Goal: Task Accomplishment & Management: Manage account settings

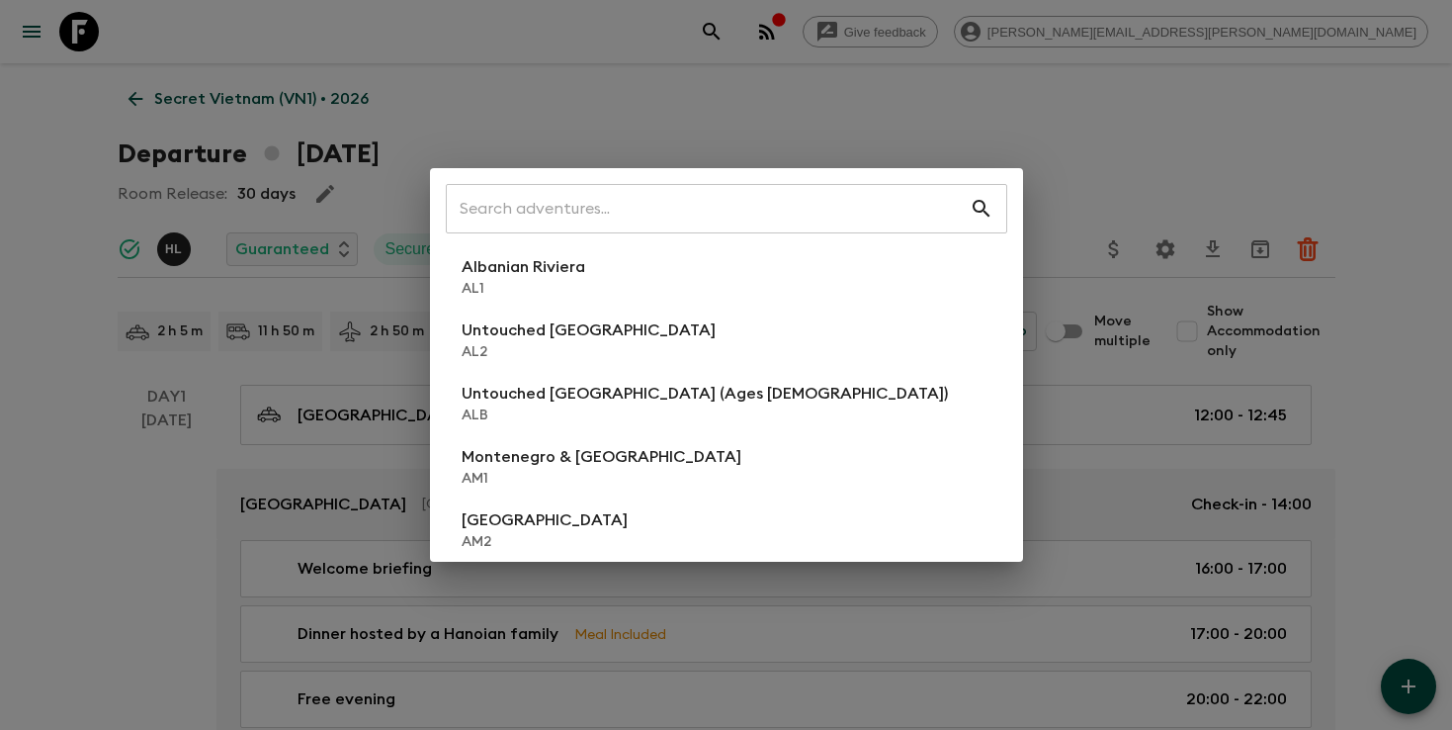
scroll to position [59, 0]
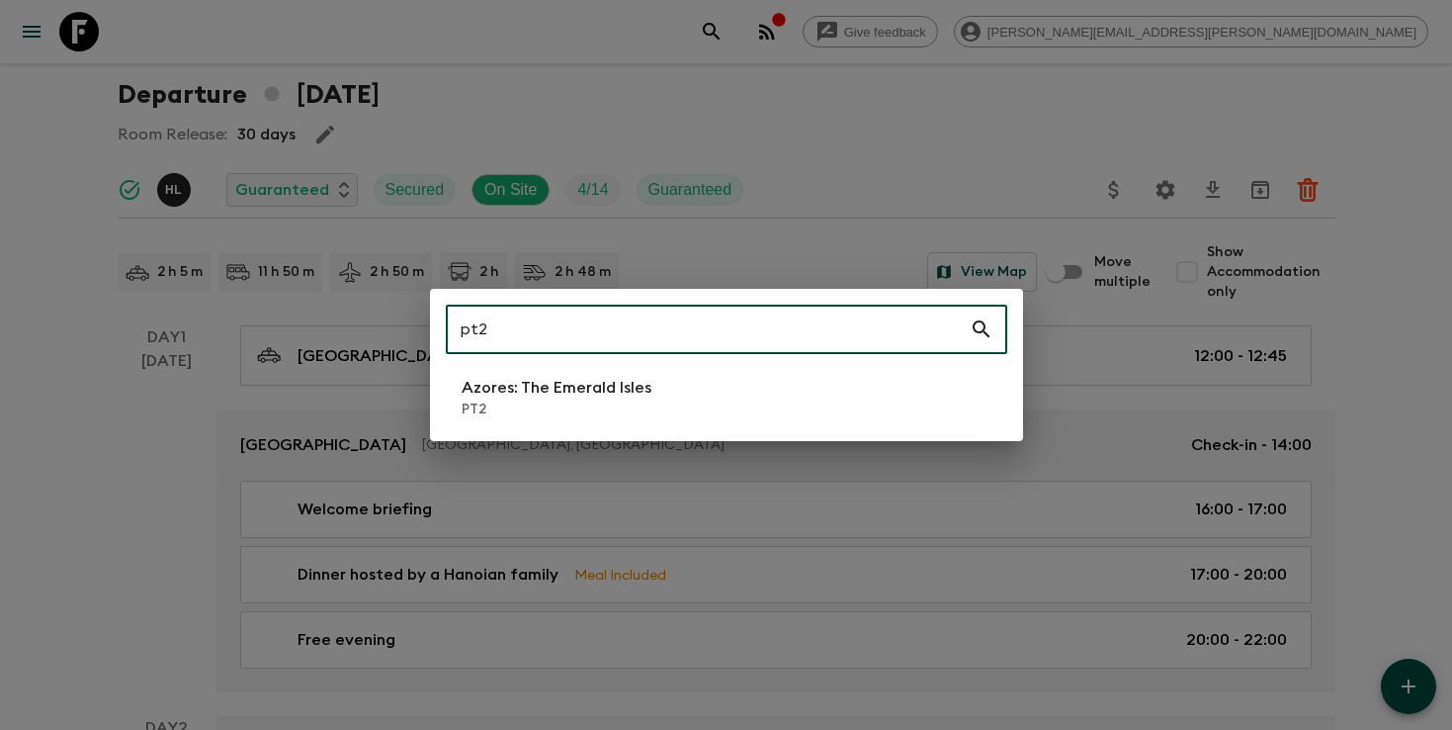
type input "pt2"
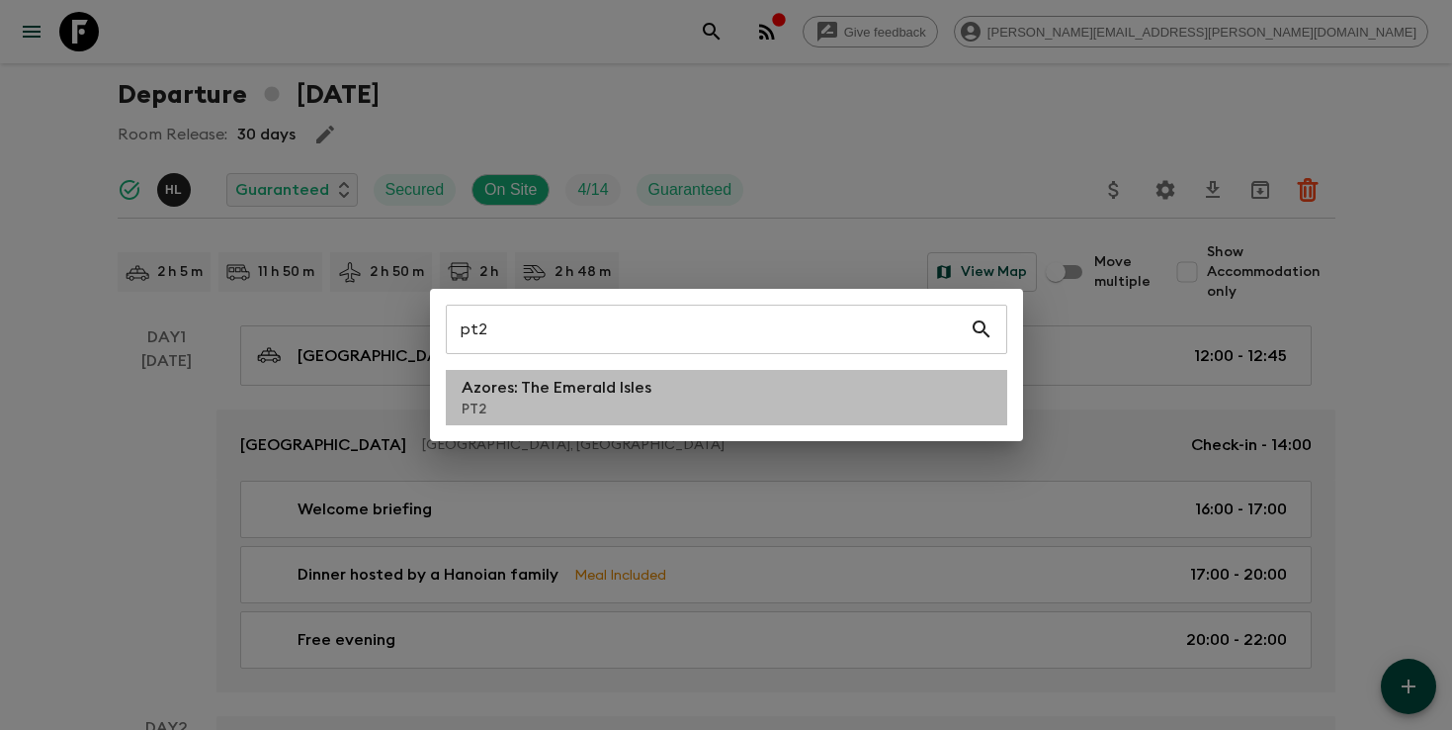
click at [548, 391] on p "Azores: The Emerald Isles" at bounding box center [557, 388] width 190 height 24
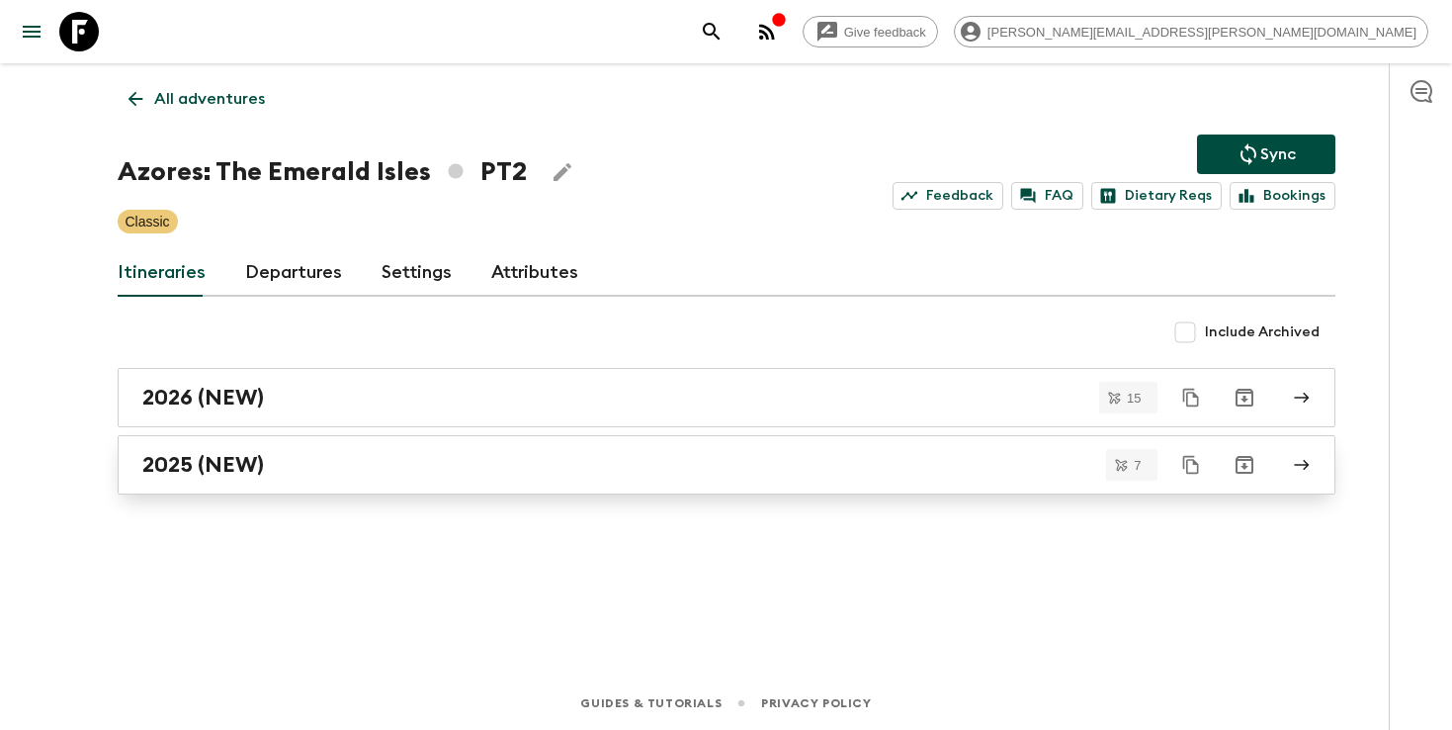
click at [332, 445] on link "2025 (NEW)" at bounding box center [727, 464] width 1218 height 59
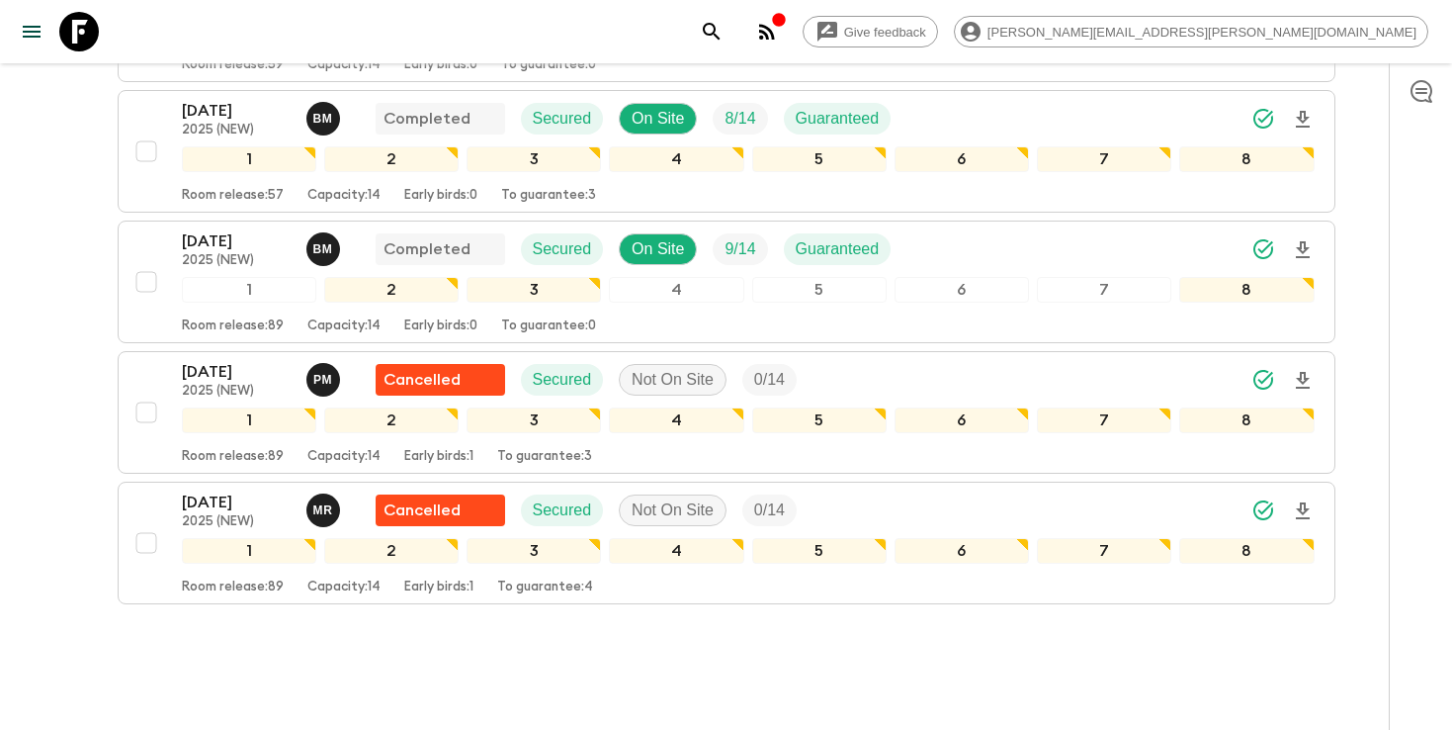
scroll to position [741, 0]
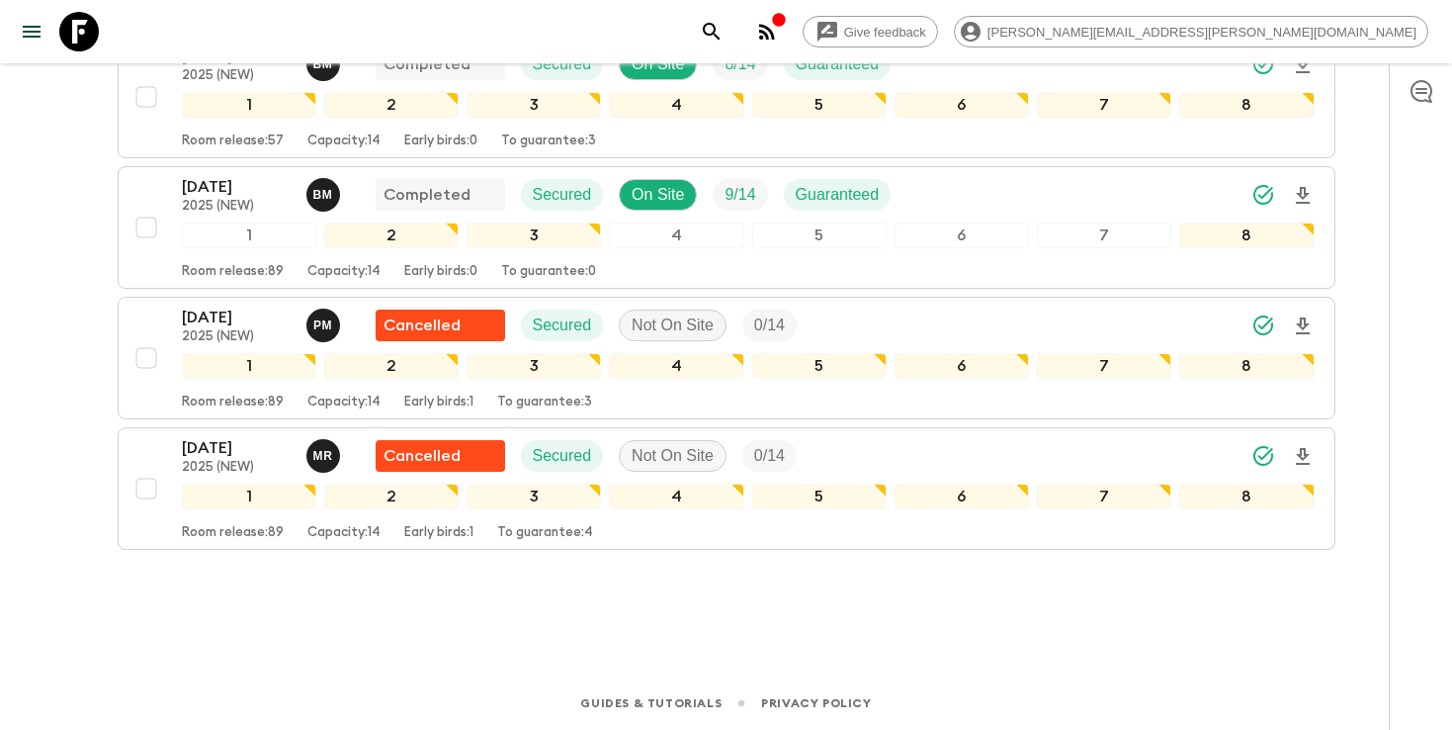
click at [724, 39] on icon "search adventures" at bounding box center [712, 32] width 24 height 24
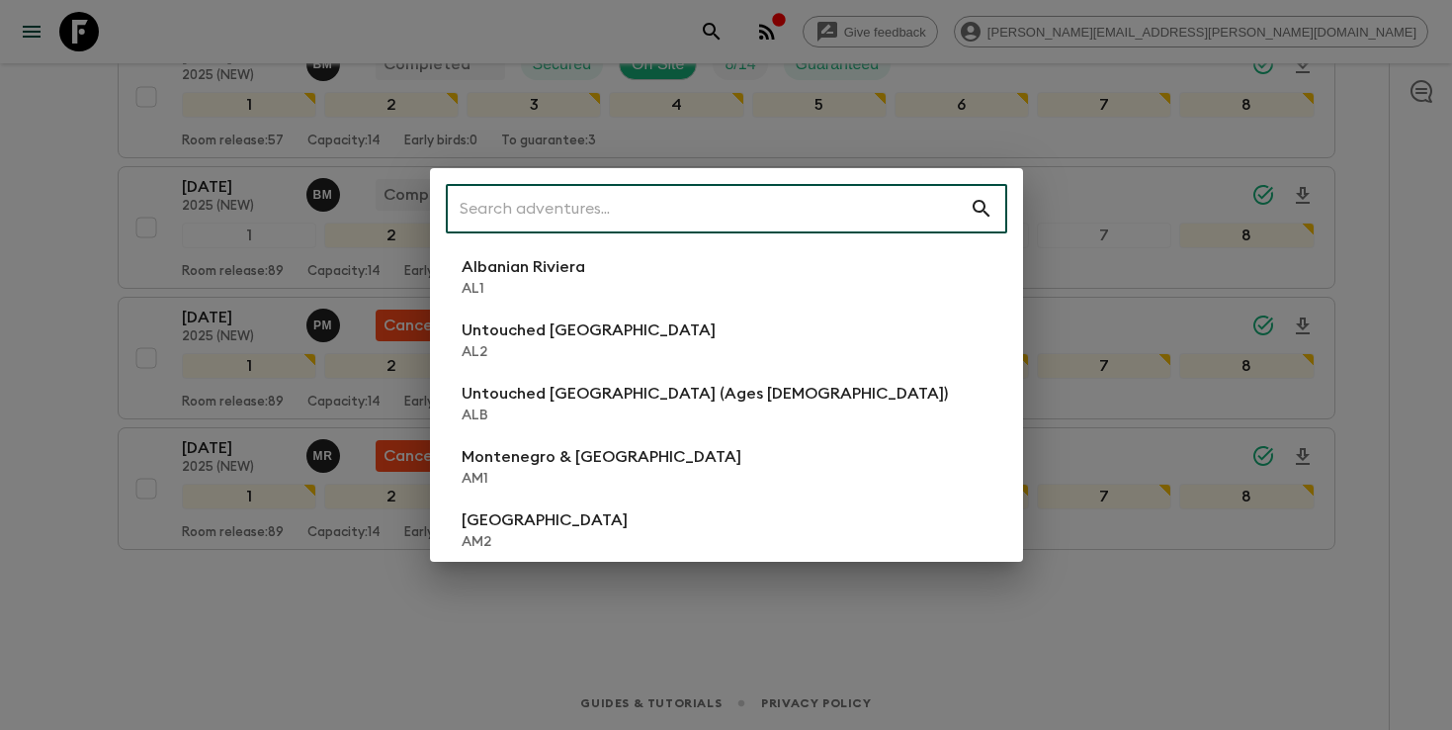
click at [858, 192] on input "text" at bounding box center [708, 208] width 524 height 55
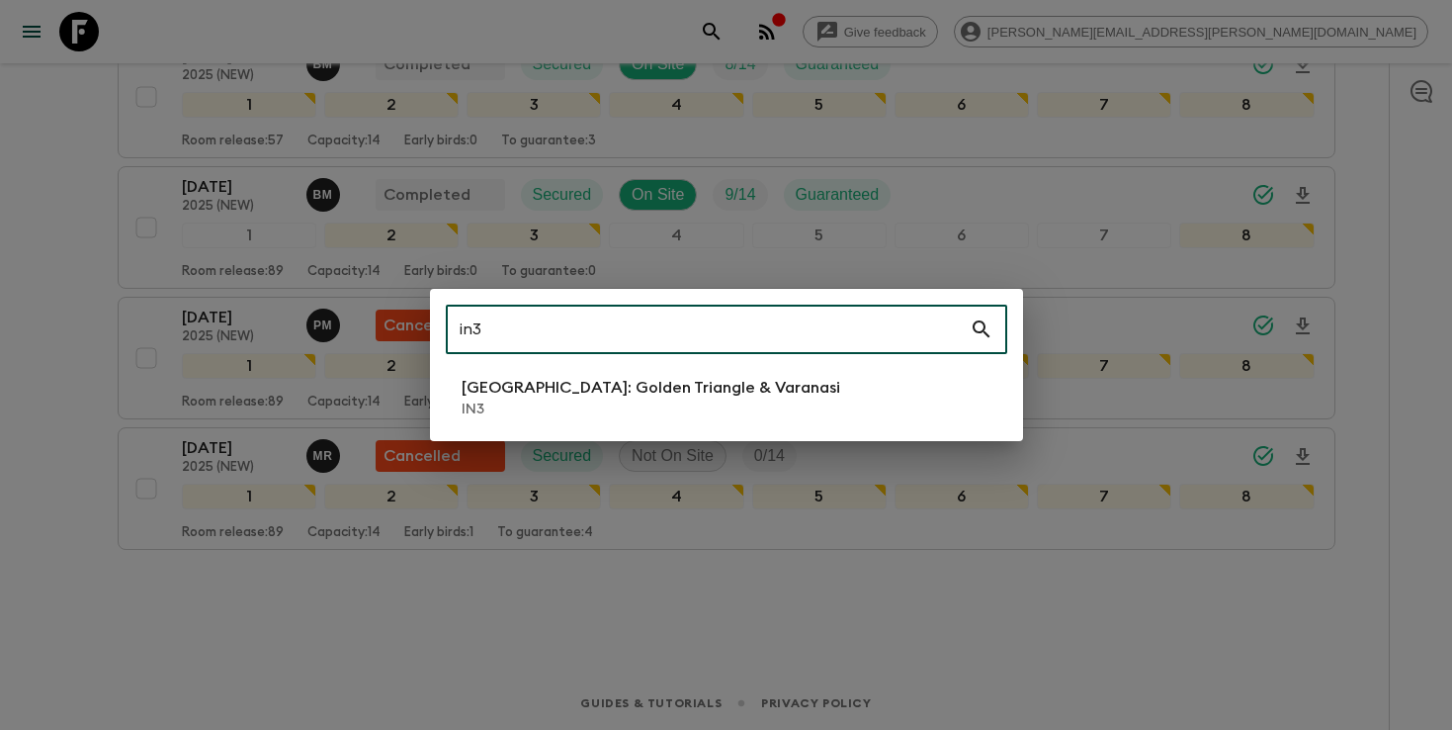
type input "in3"
click at [577, 387] on p "[GEOGRAPHIC_DATA]: Golden Triangle & Varanasi" at bounding box center [651, 388] width 379 height 24
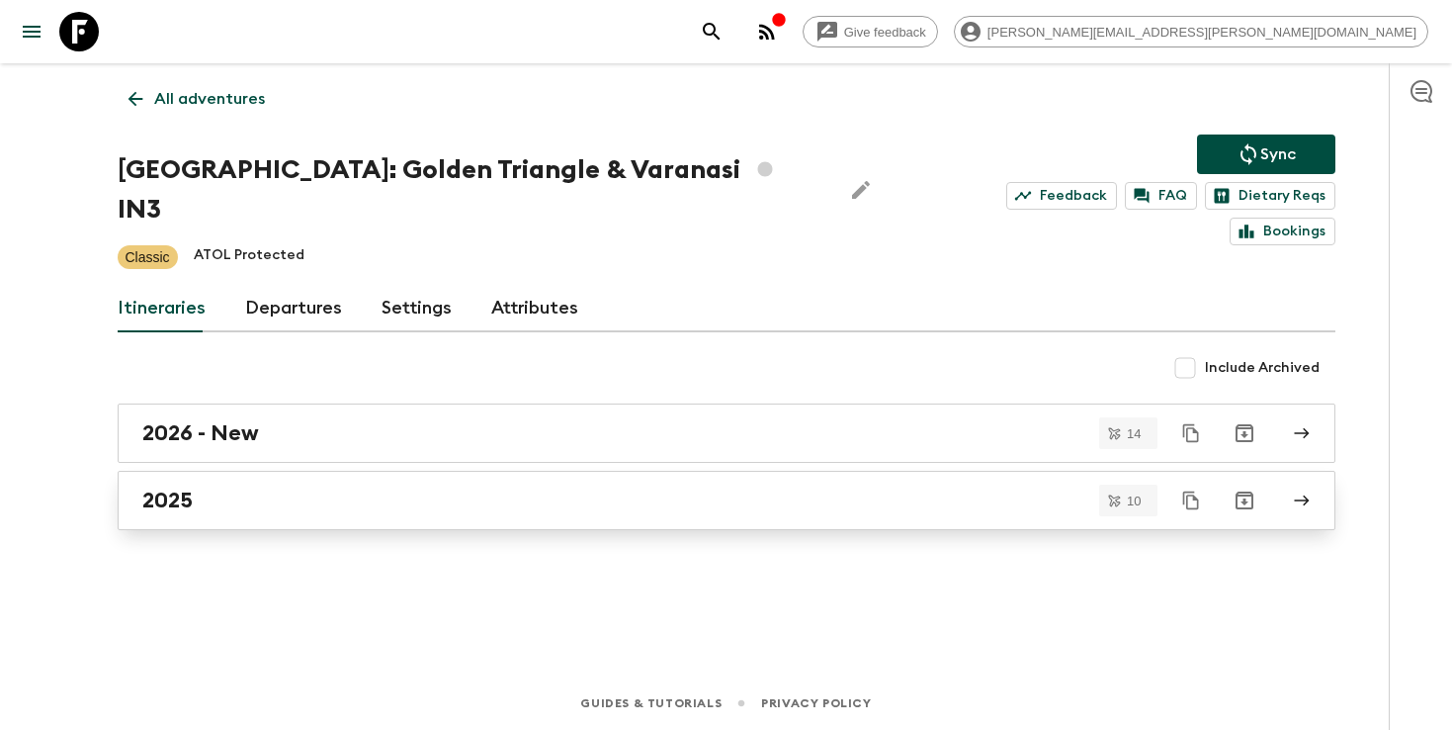
click at [238, 487] on div "2025" at bounding box center [707, 500] width 1131 height 26
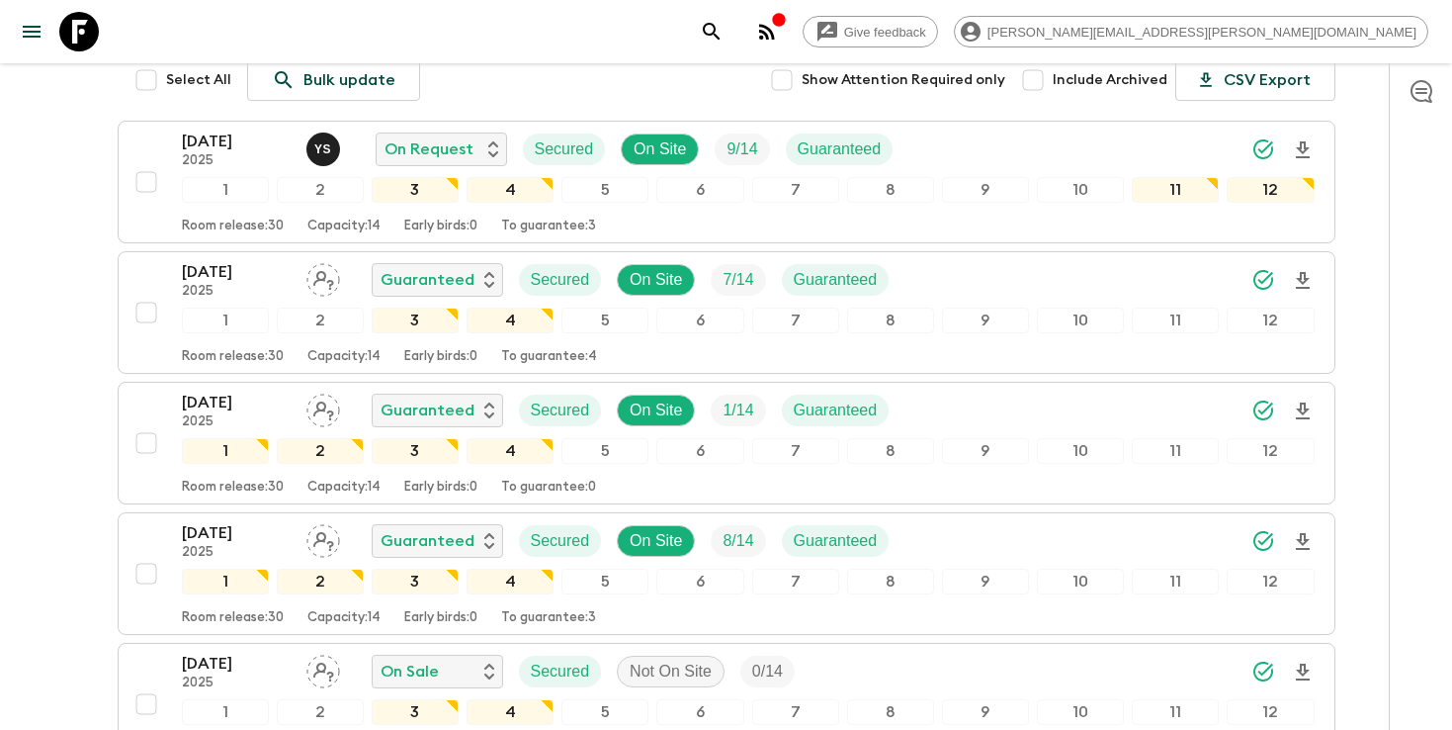
scroll to position [306, 0]
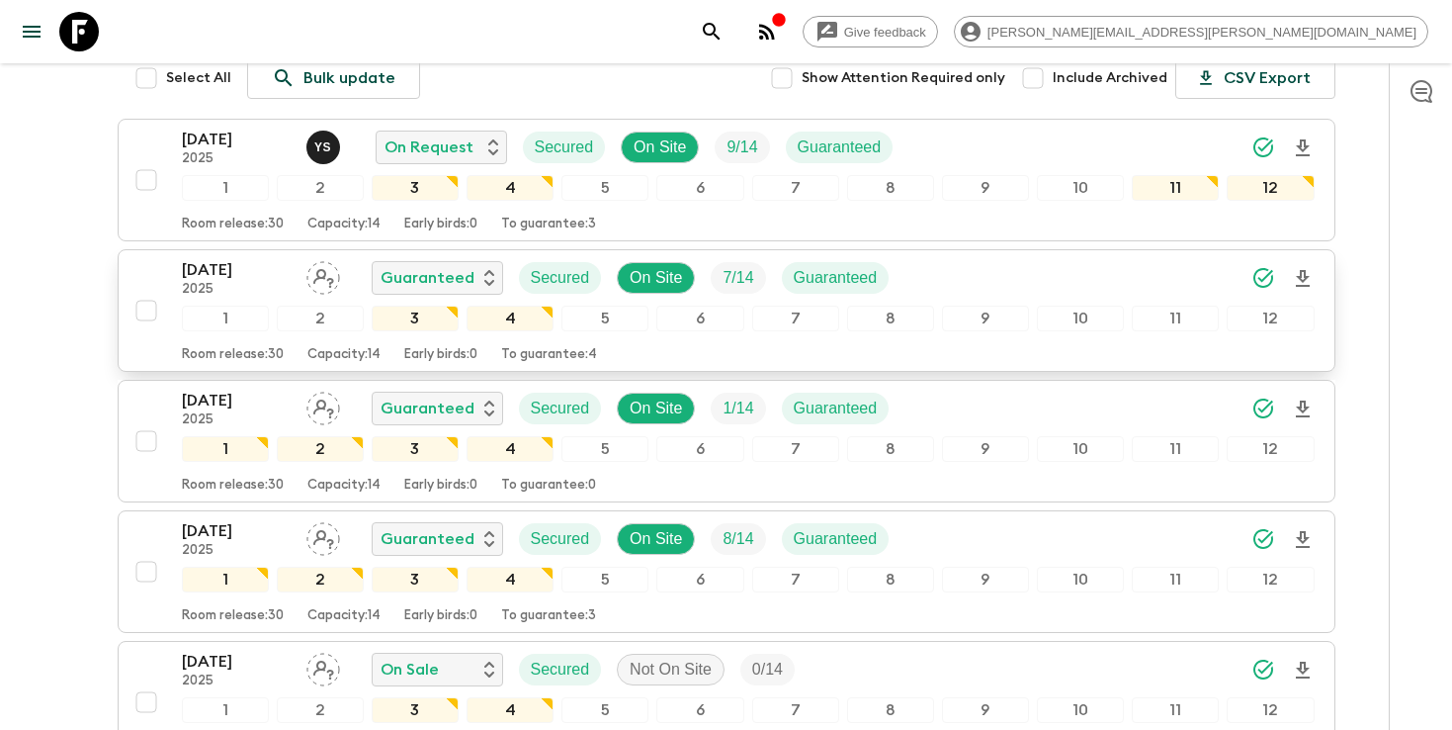
click at [957, 258] on div "[DATE] 2025 Guaranteed Secured On Site 7 / 14 Guaranteed" at bounding box center [748, 278] width 1133 height 40
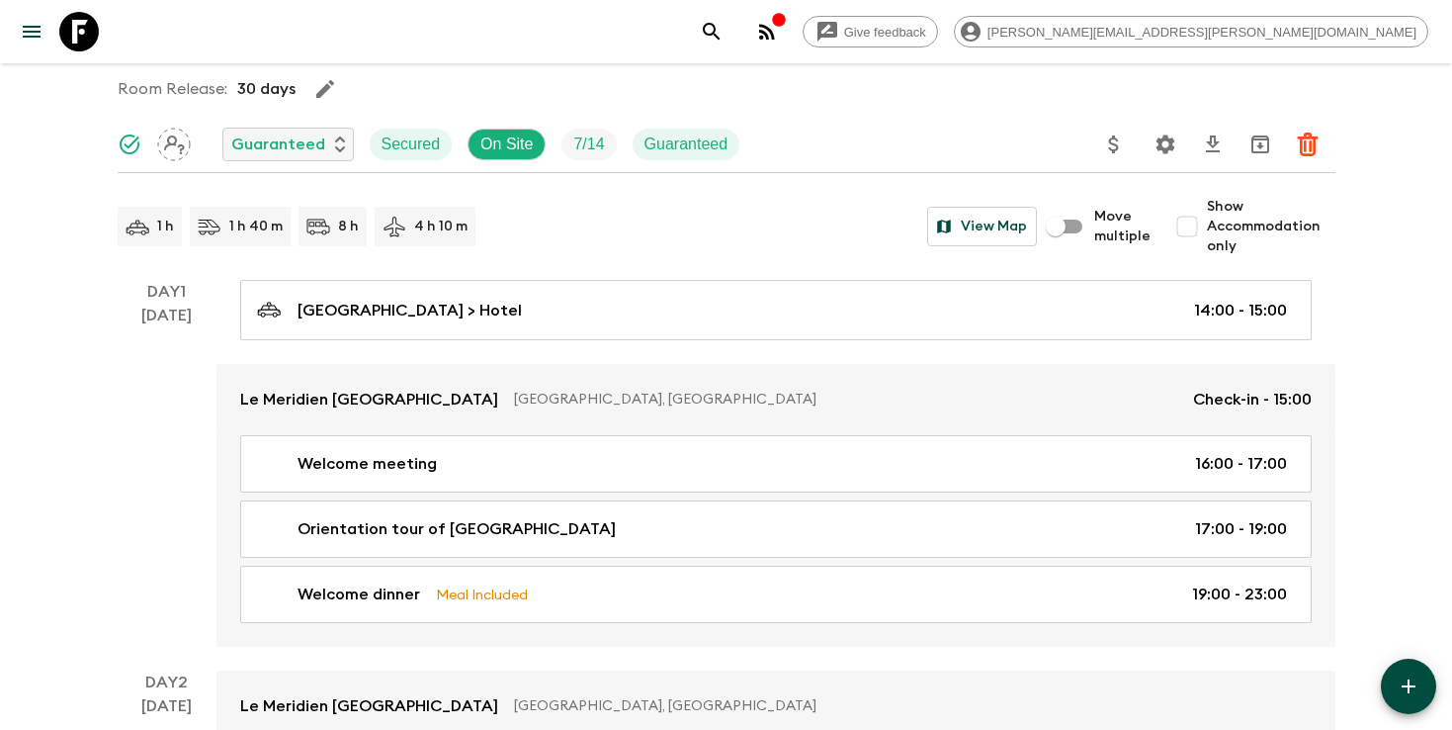
scroll to position [108, 0]
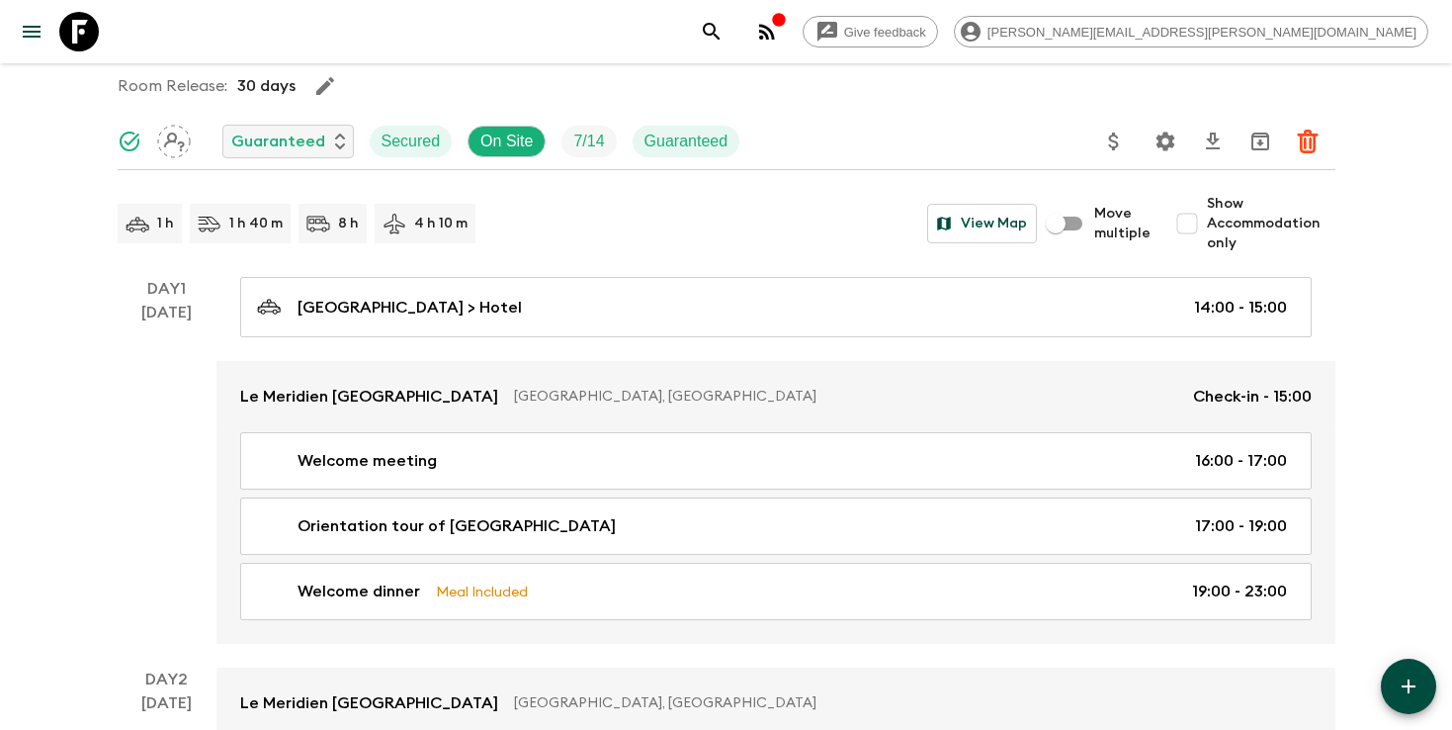
click at [724, 36] on icon "search adventures" at bounding box center [712, 32] width 24 height 24
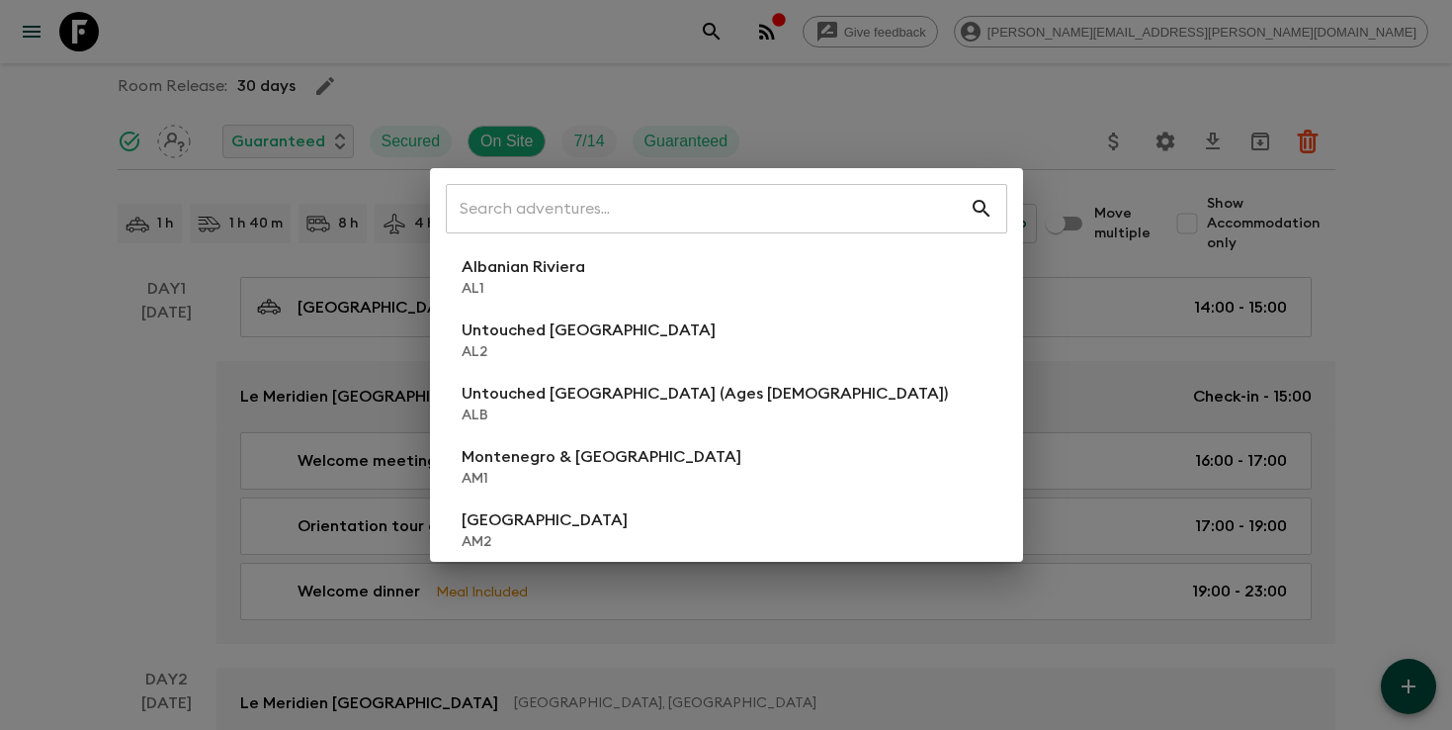
click at [660, 215] on input "text" at bounding box center [708, 208] width 524 height 55
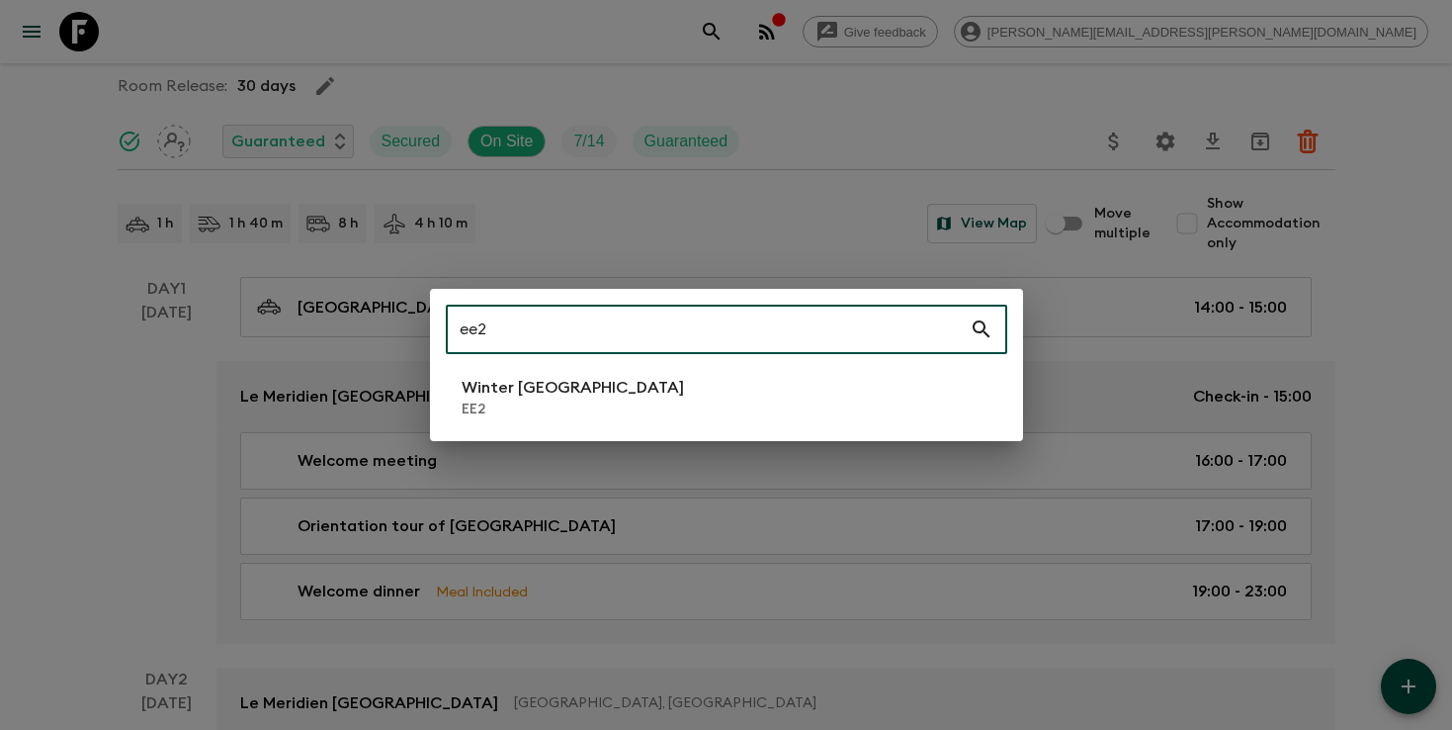
type input "ee2"
click at [527, 408] on p "EE2" at bounding box center [573, 409] width 222 height 20
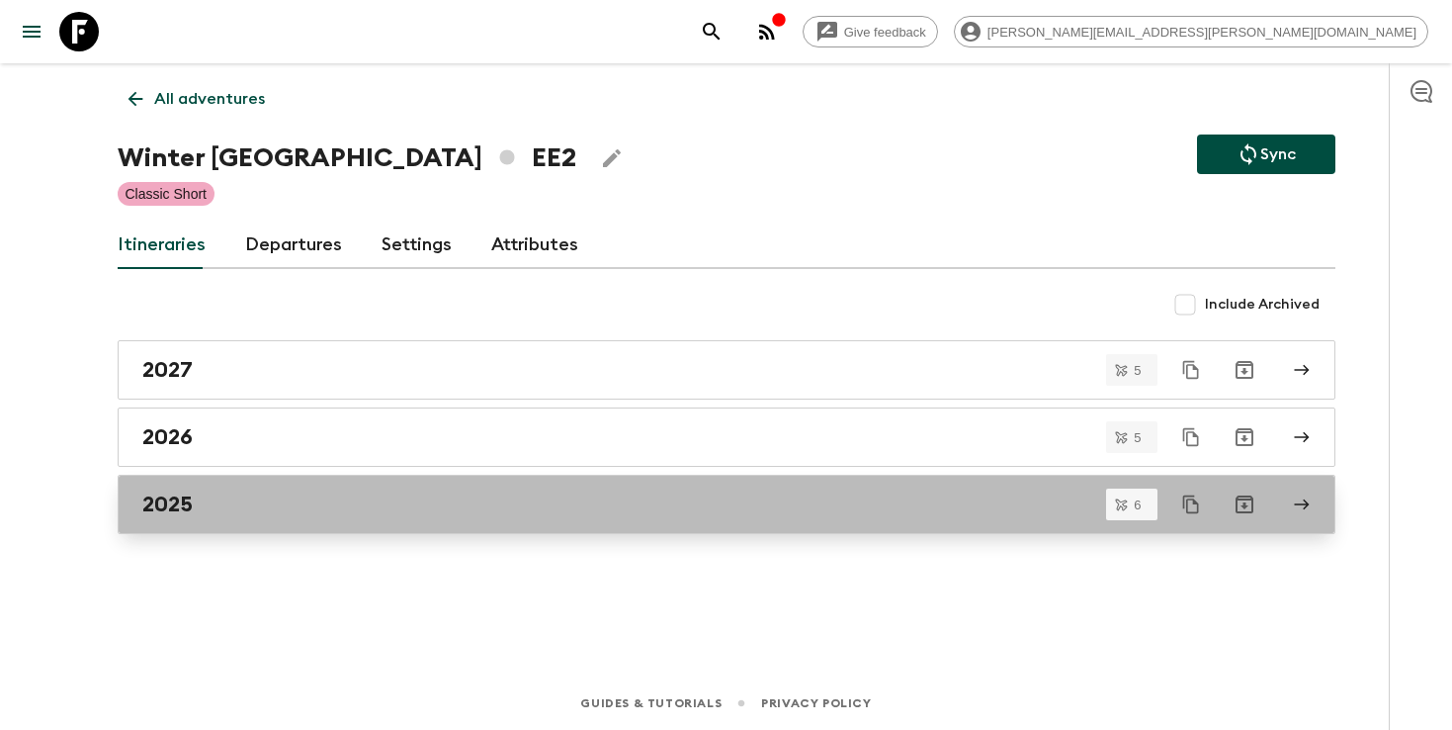
click at [271, 506] on div "2025" at bounding box center [707, 504] width 1131 height 26
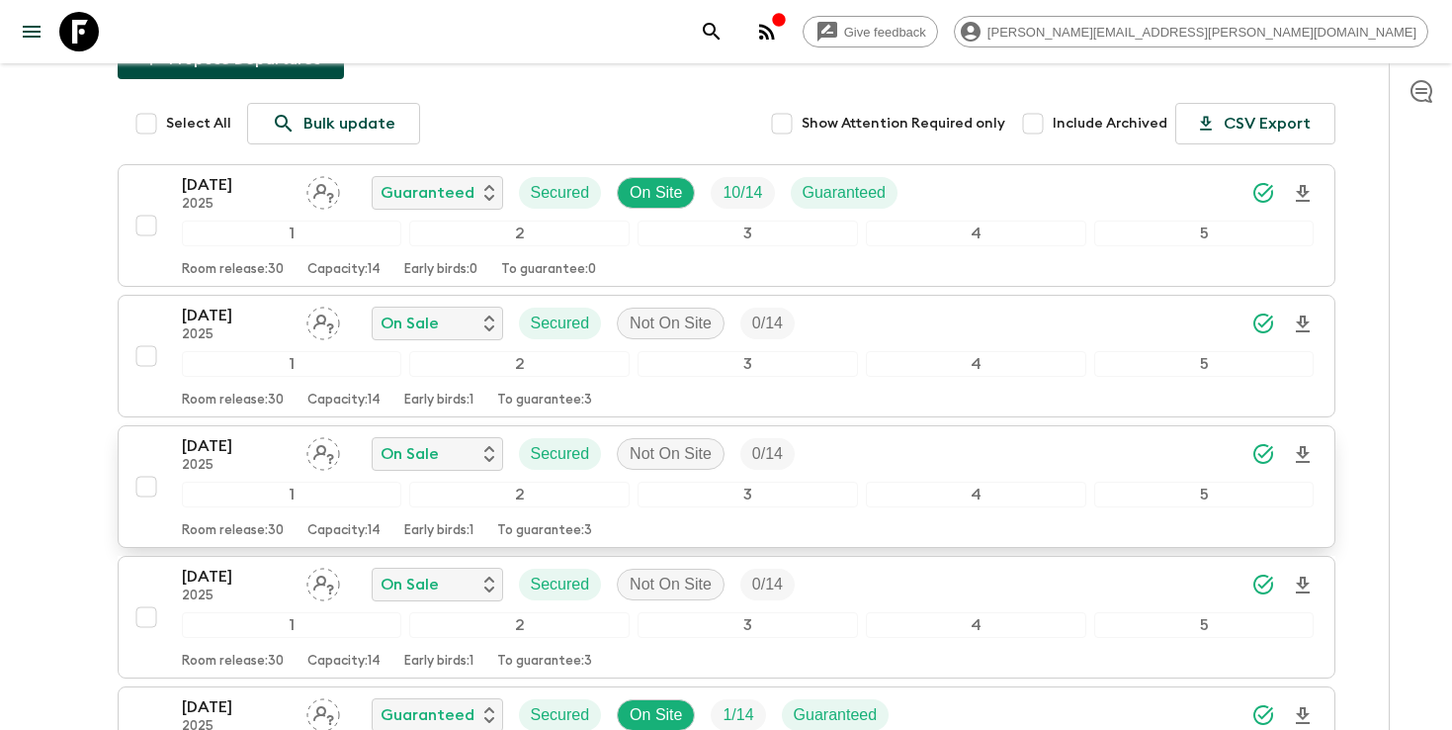
scroll to position [220, 0]
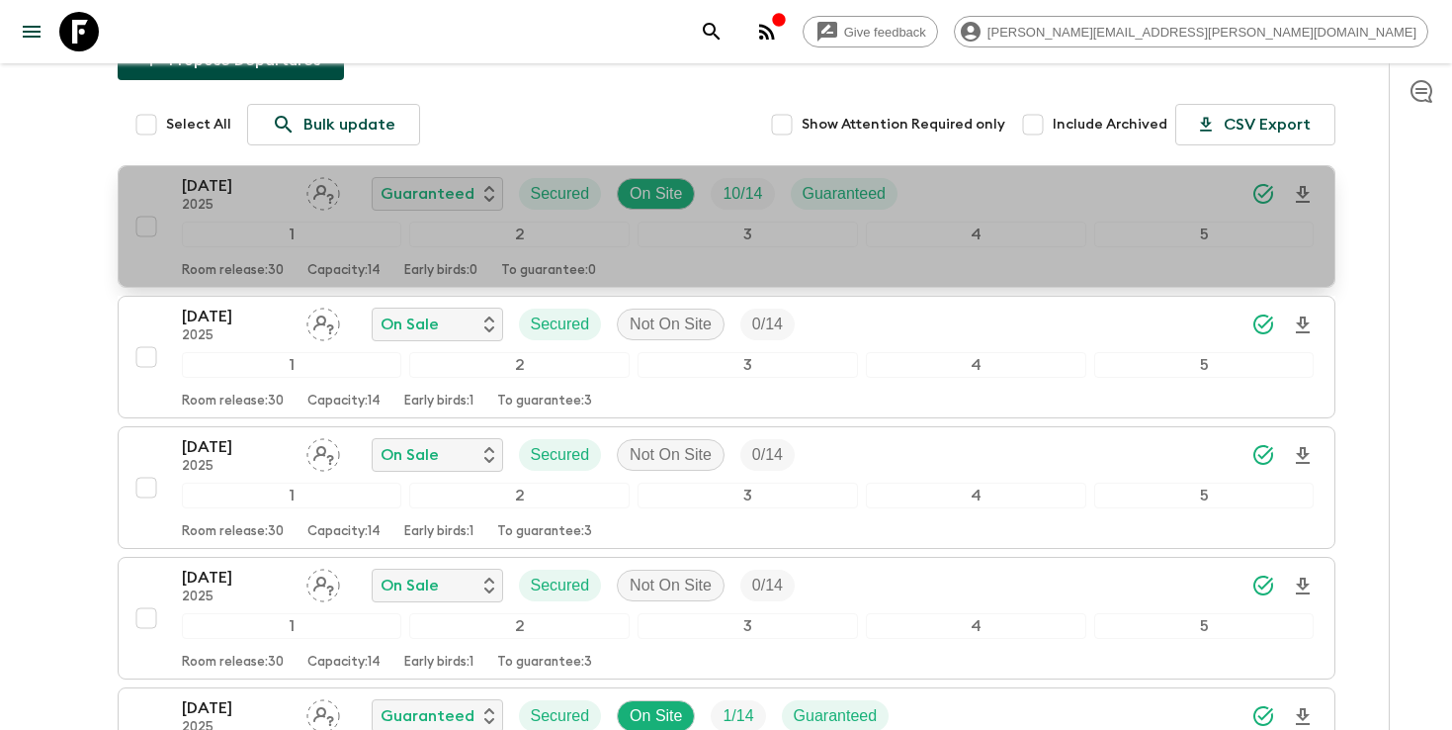
click at [1040, 205] on div "[DATE] 2025 Guaranteed Secured On Site 10 / 14 Guaranteed" at bounding box center [748, 194] width 1133 height 40
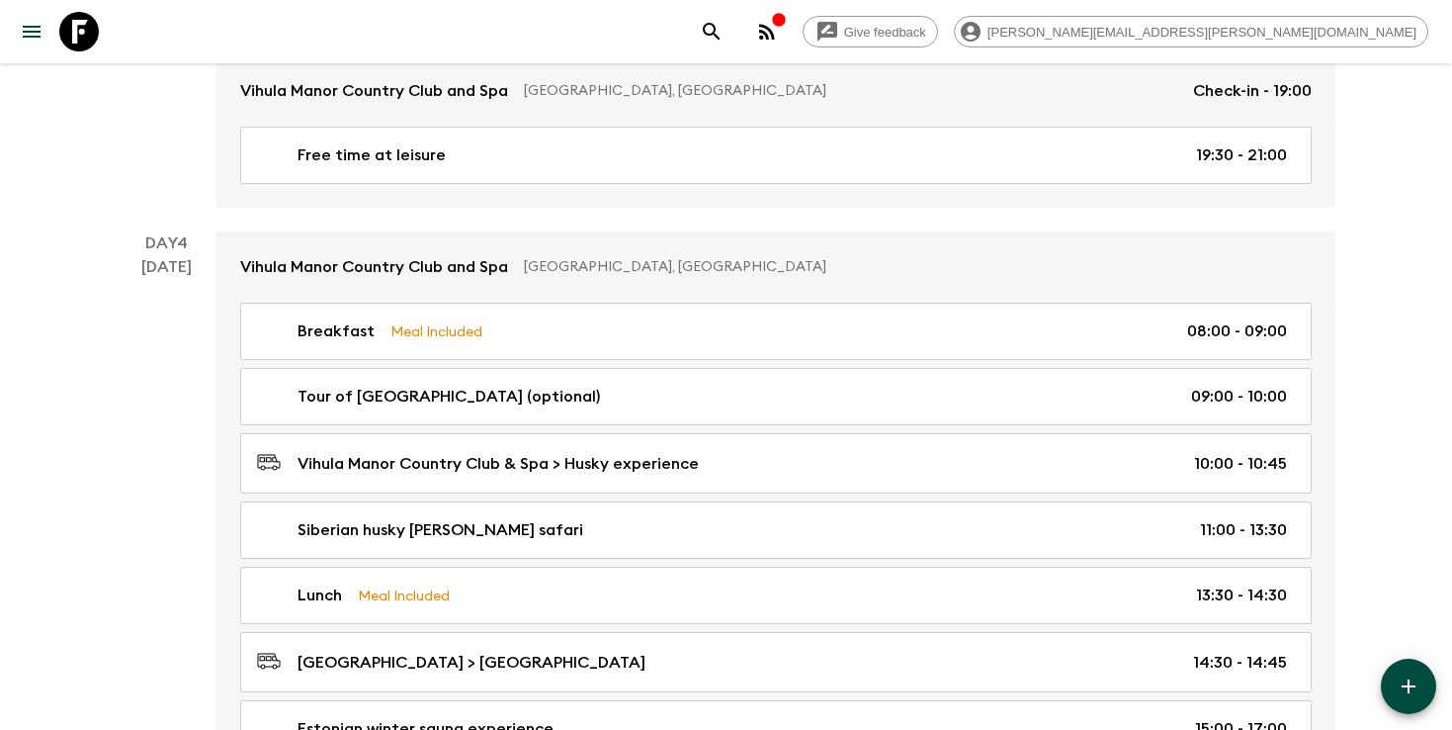
scroll to position [2137, 0]
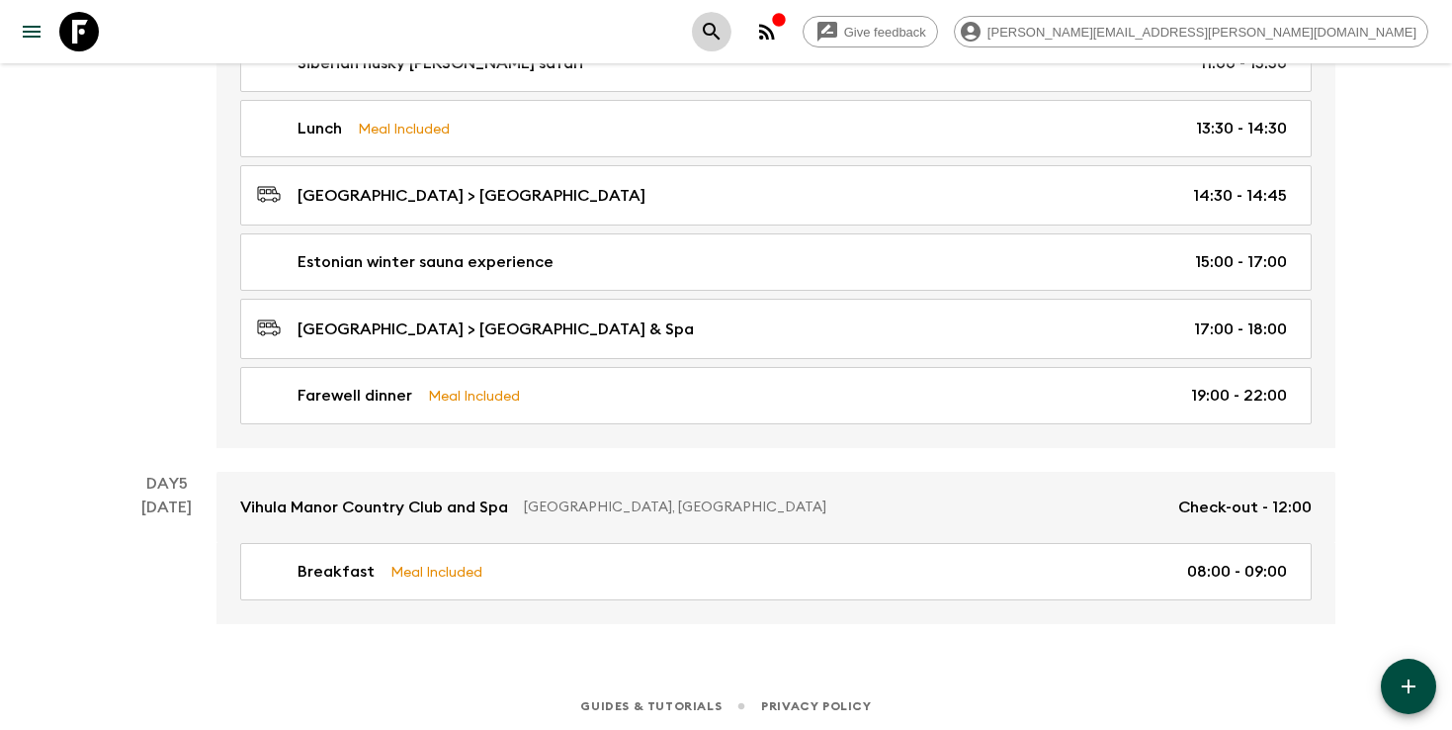
click at [724, 31] on icon "search adventures" at bounding box center [712, 32] width 24 height 24
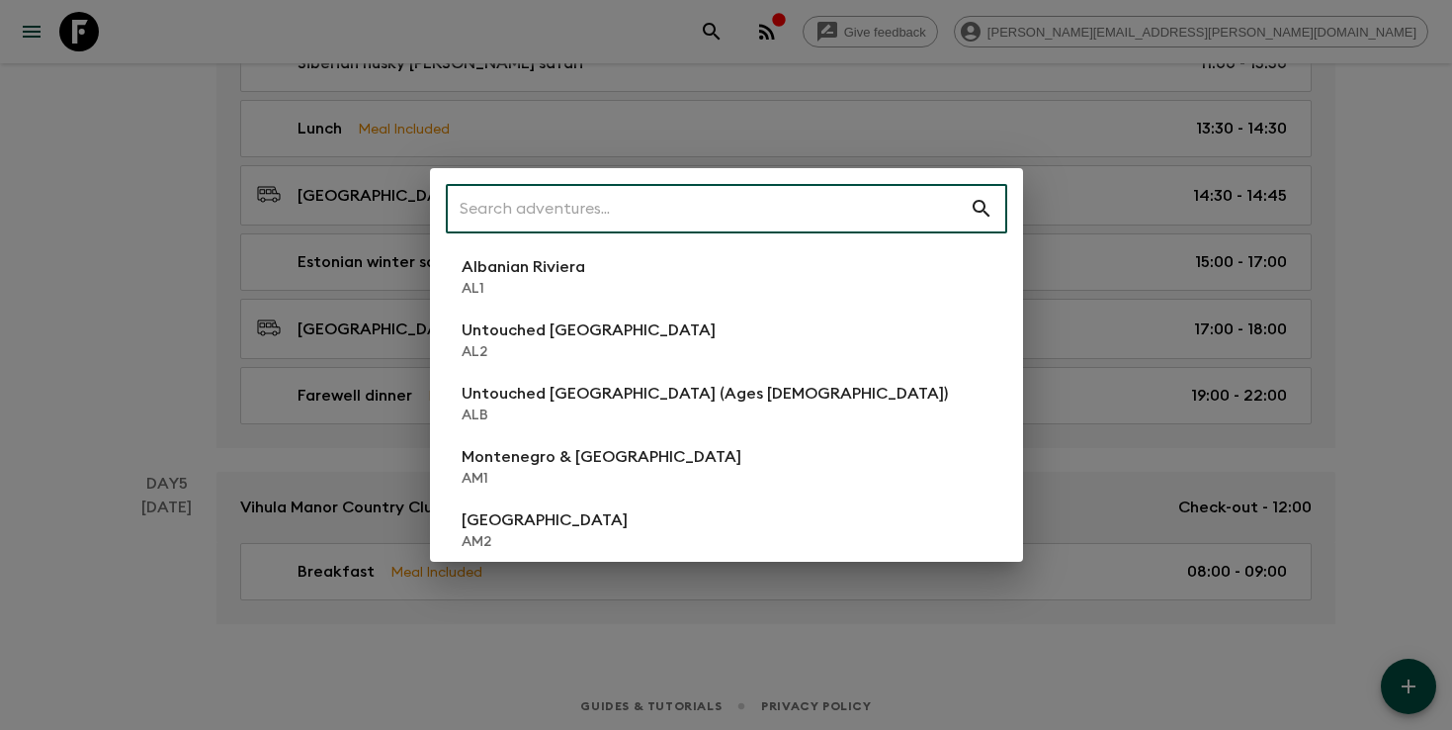
click at [894, 202] on input "text" at bounding box center [708, 208] width 524 height 55
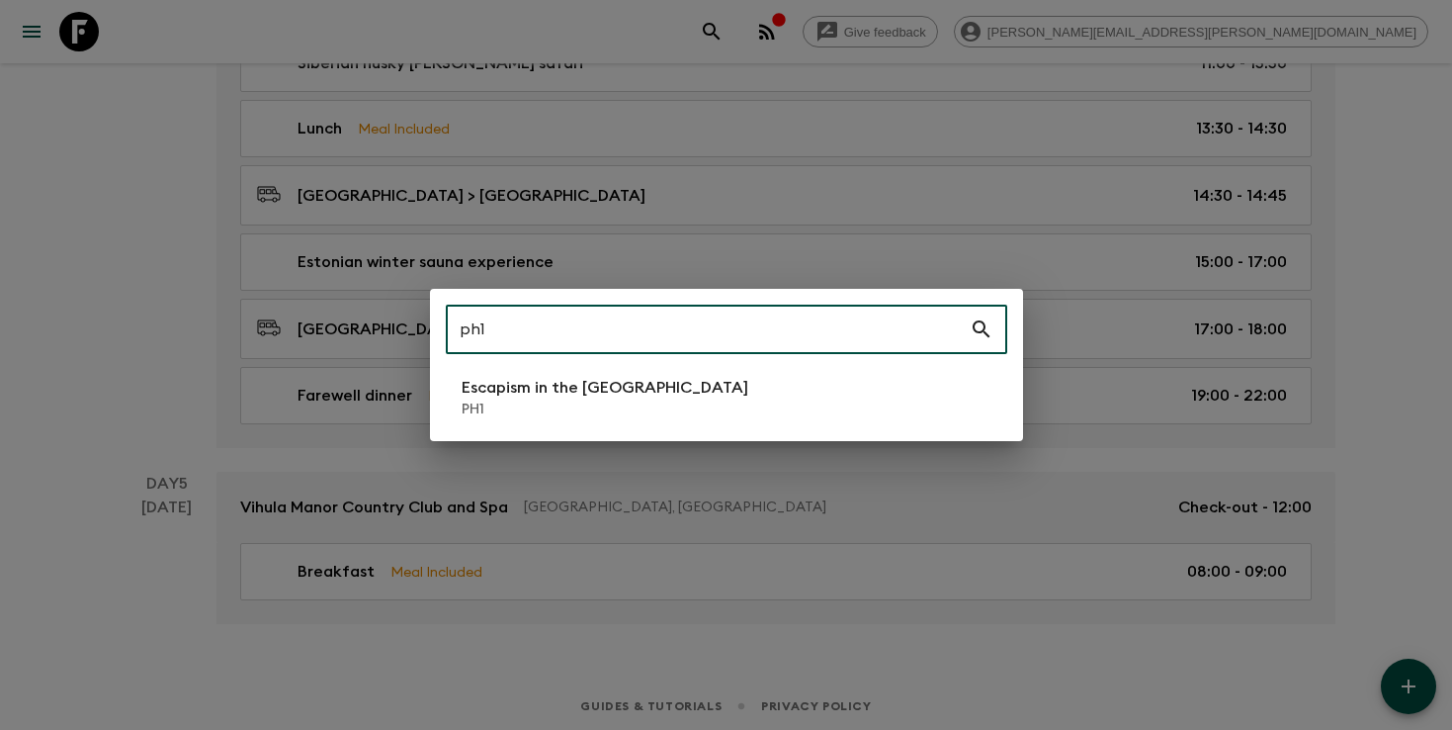
type input "ph1"
click at [752, 415] on li "Escapism in the [GEOGRAPHIC_DATA] PH1" at bounding box center [727, 397] width 562 height 55
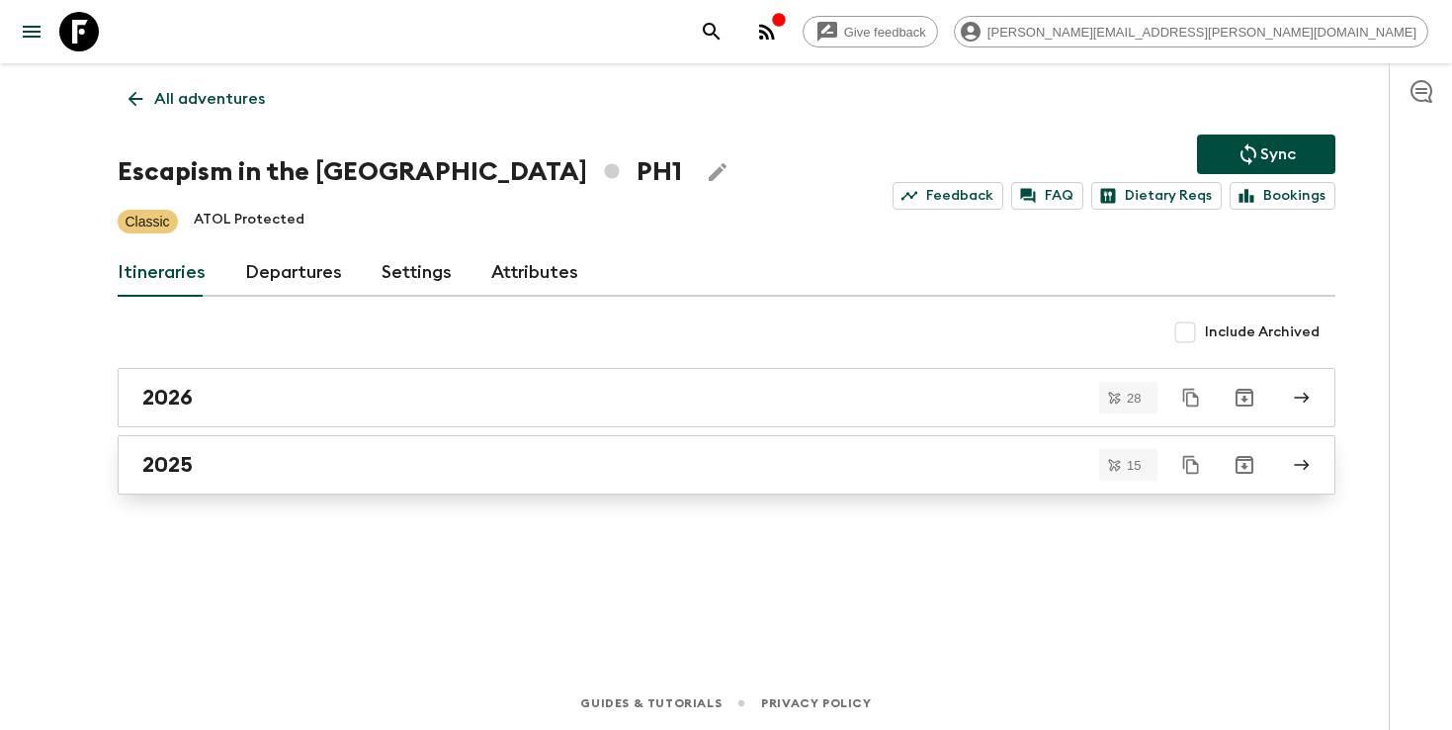
click at [283, 470] on div "2025" at bounding box center [707, 465] width 1131 height 26
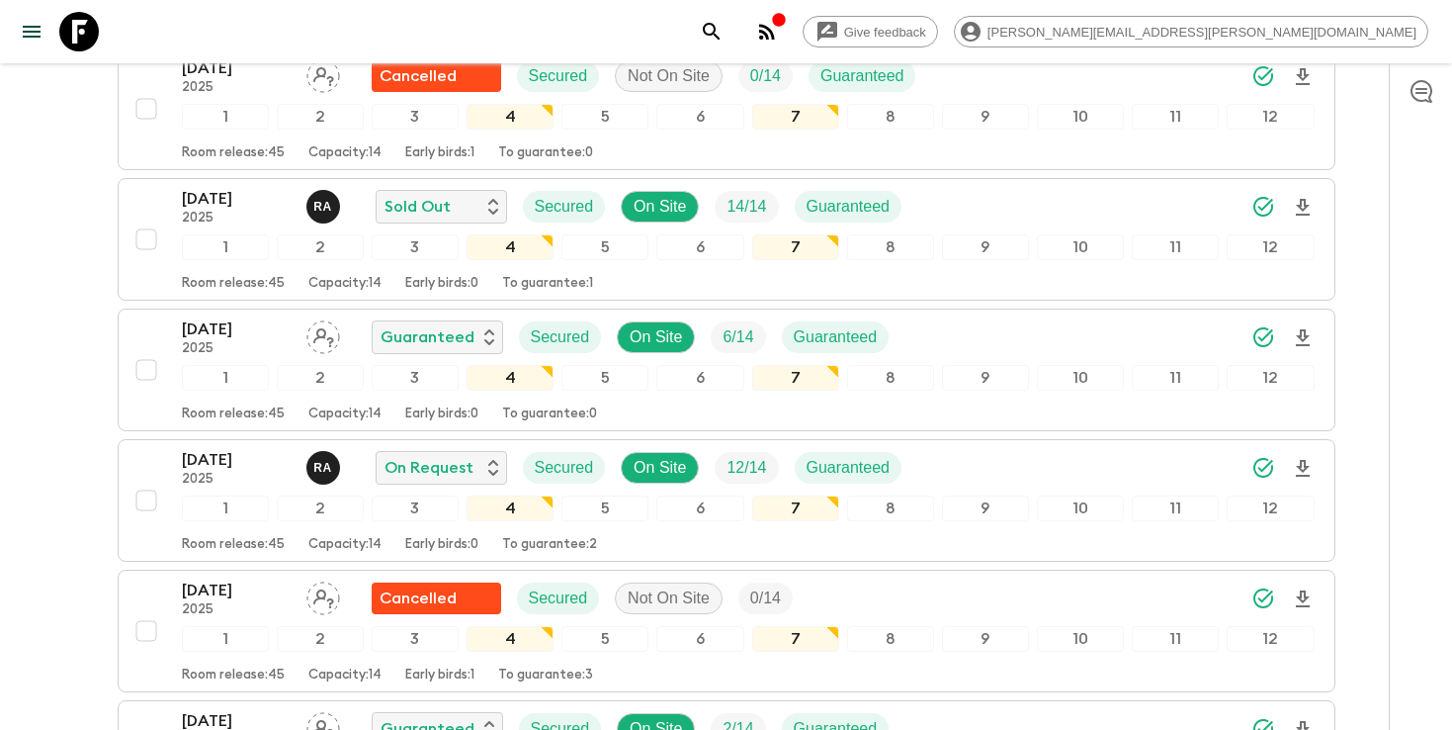
scroll to position [680, 0]
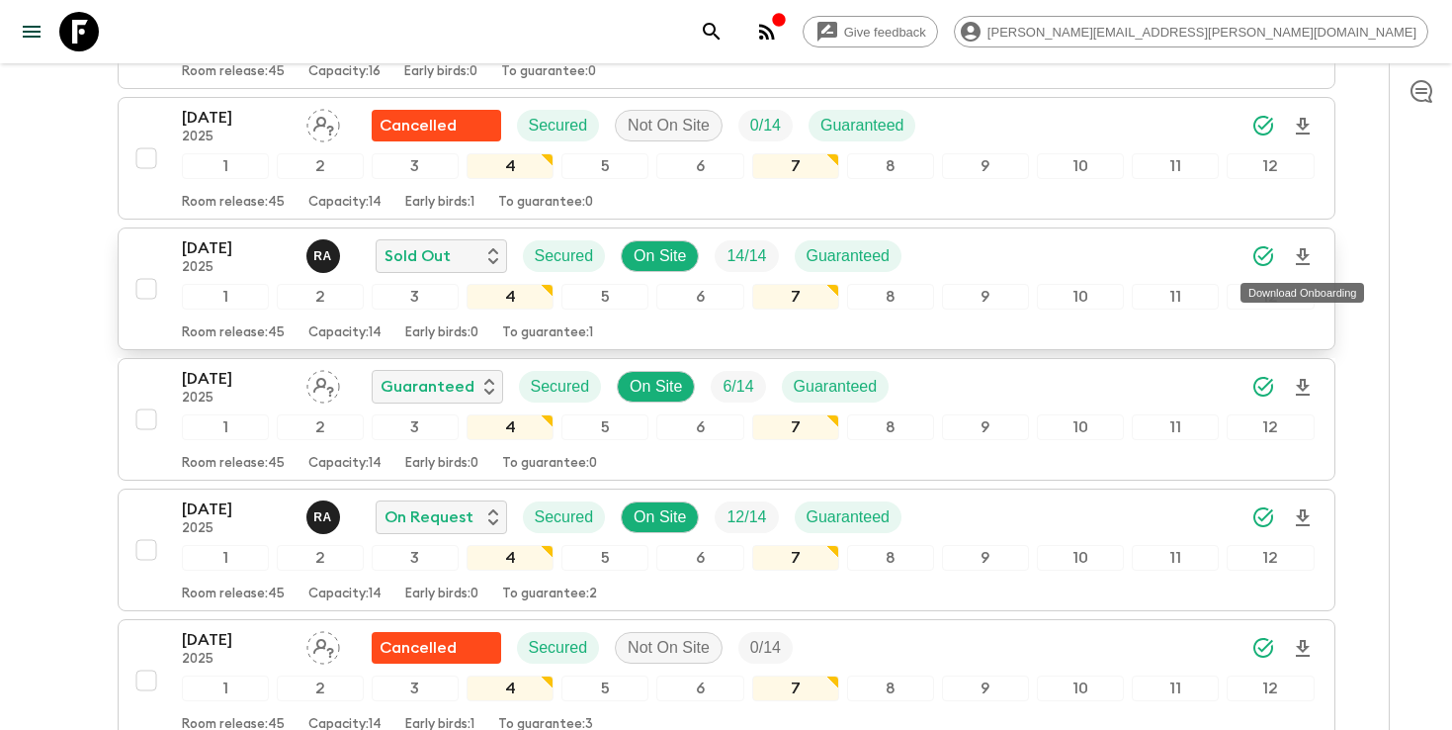
click at [1307, 254] on icon "Download Onboarding" at bounding box center [1303, 256] width 14 height 17
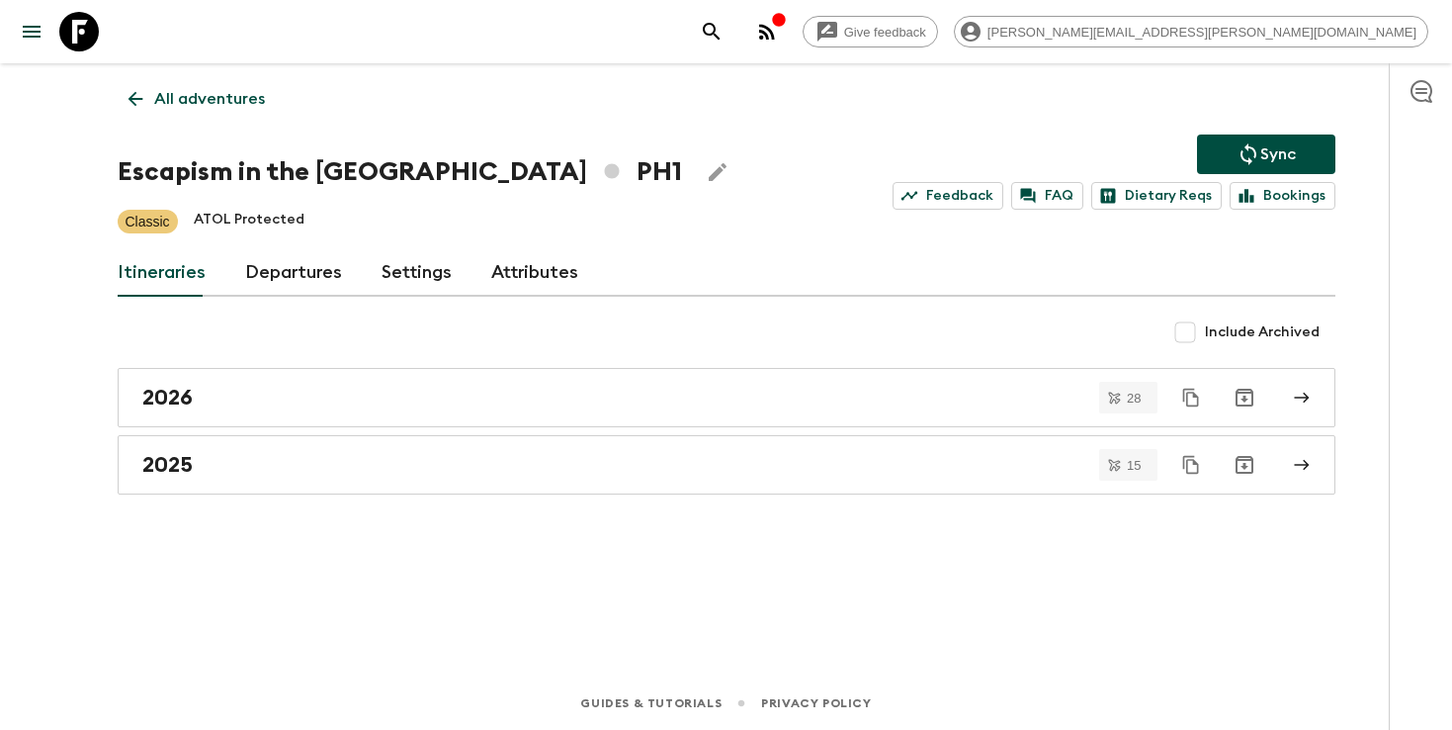
click at [724, 36] on icon "search adventures" at bounding box center [712, 32] width 24 height 24
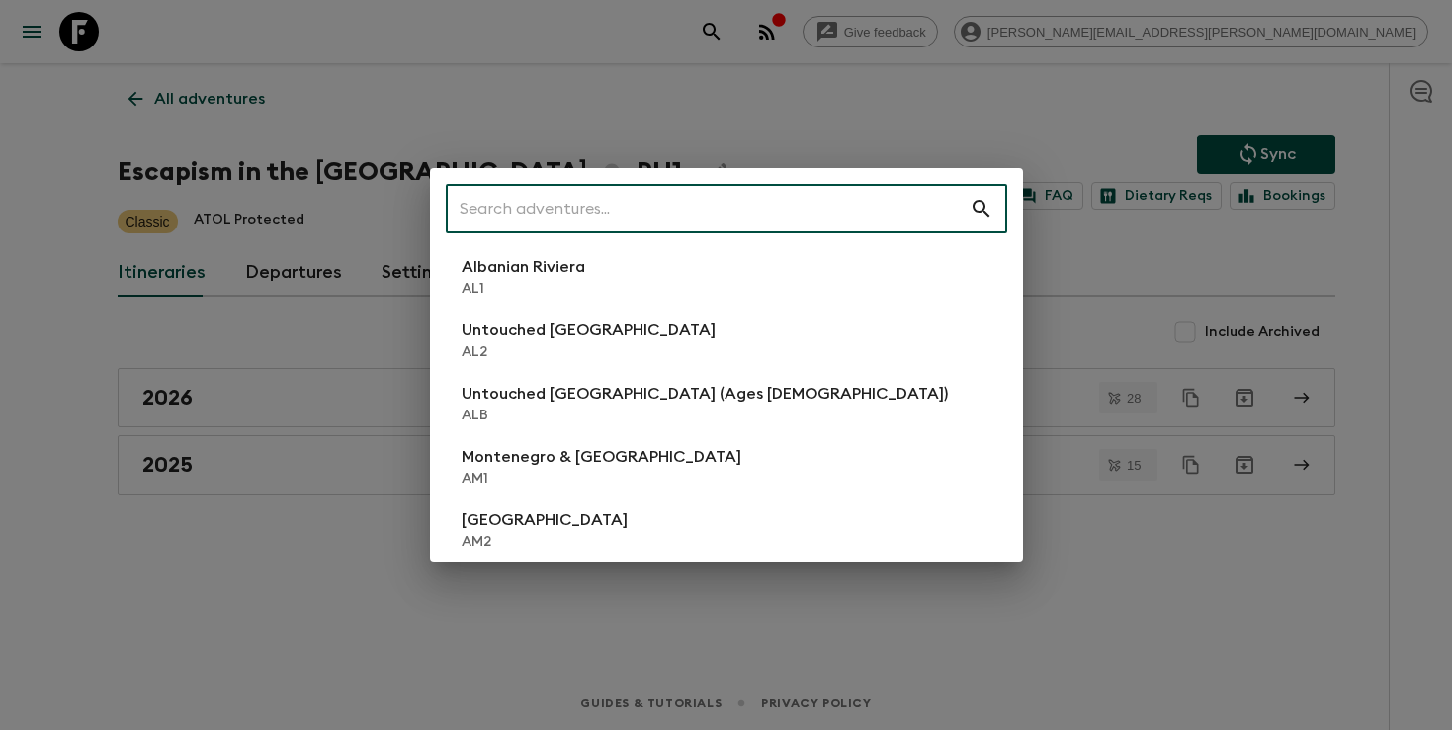
click at [227, 603] on div "​ Albanian Riviera [GEOGRAPHIC_DATA] Untouched [GEOGRAPHIC_DATA] [GEOGRAPHIC_DA…" at bounding box center [726, 365] width 1452 height 730
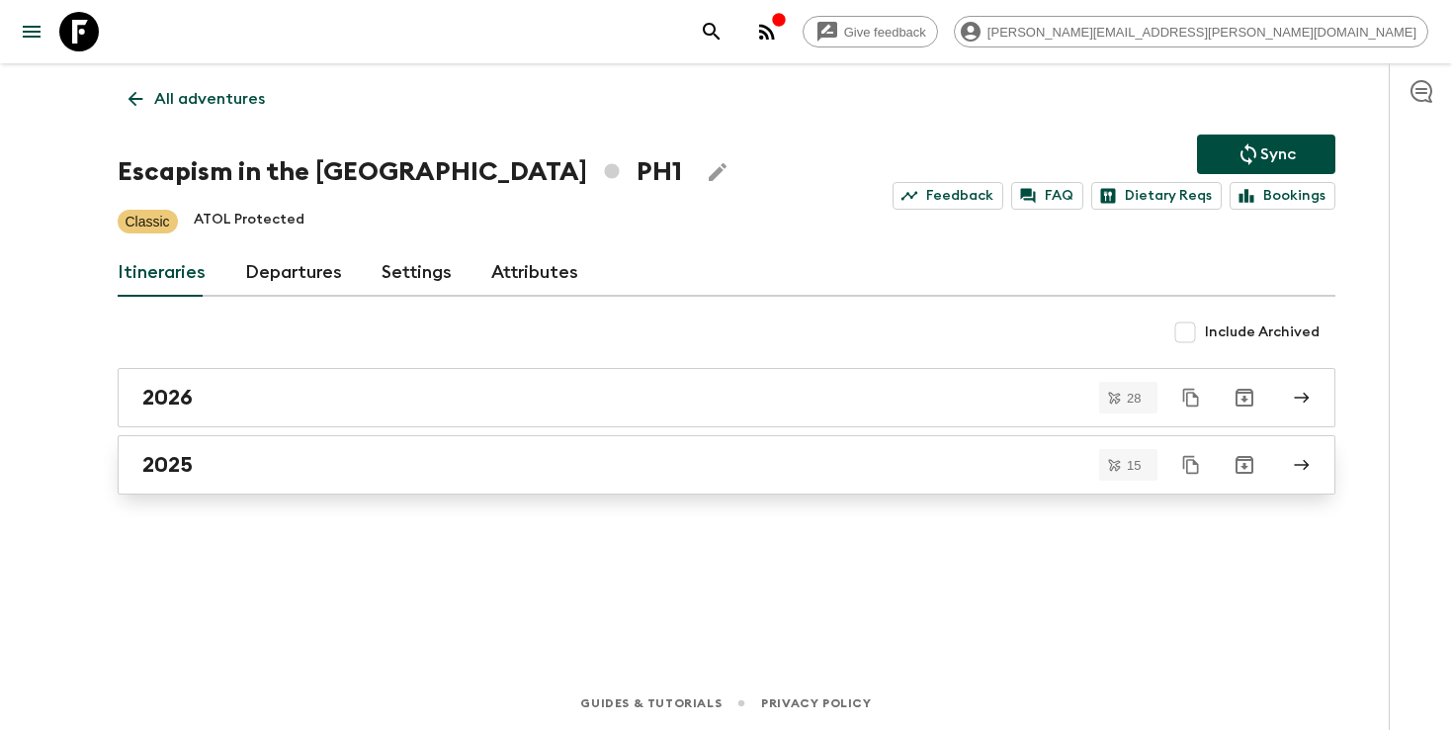
click at [272, 469] on div "2025" at bounding box center [707, 465] width 1131 height 26
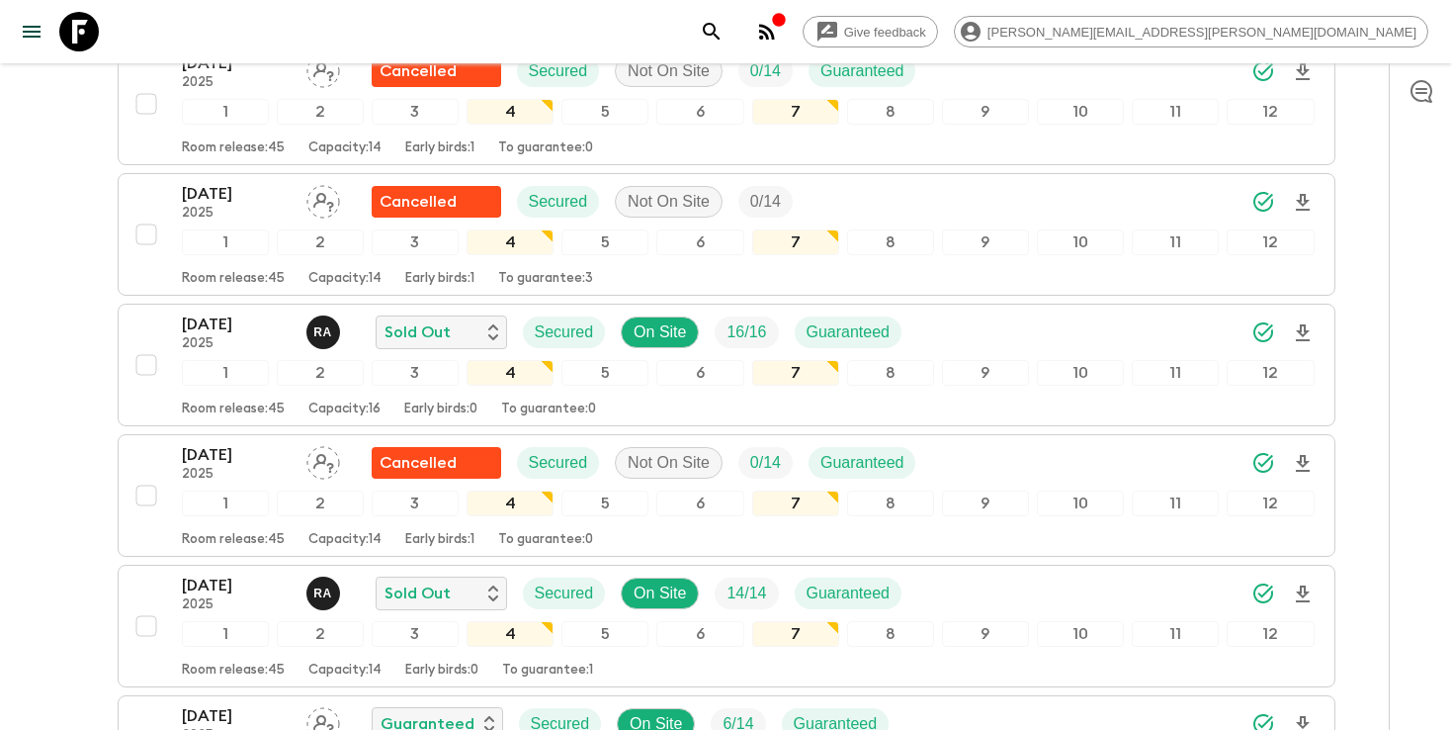
scroll to position [156, 0]
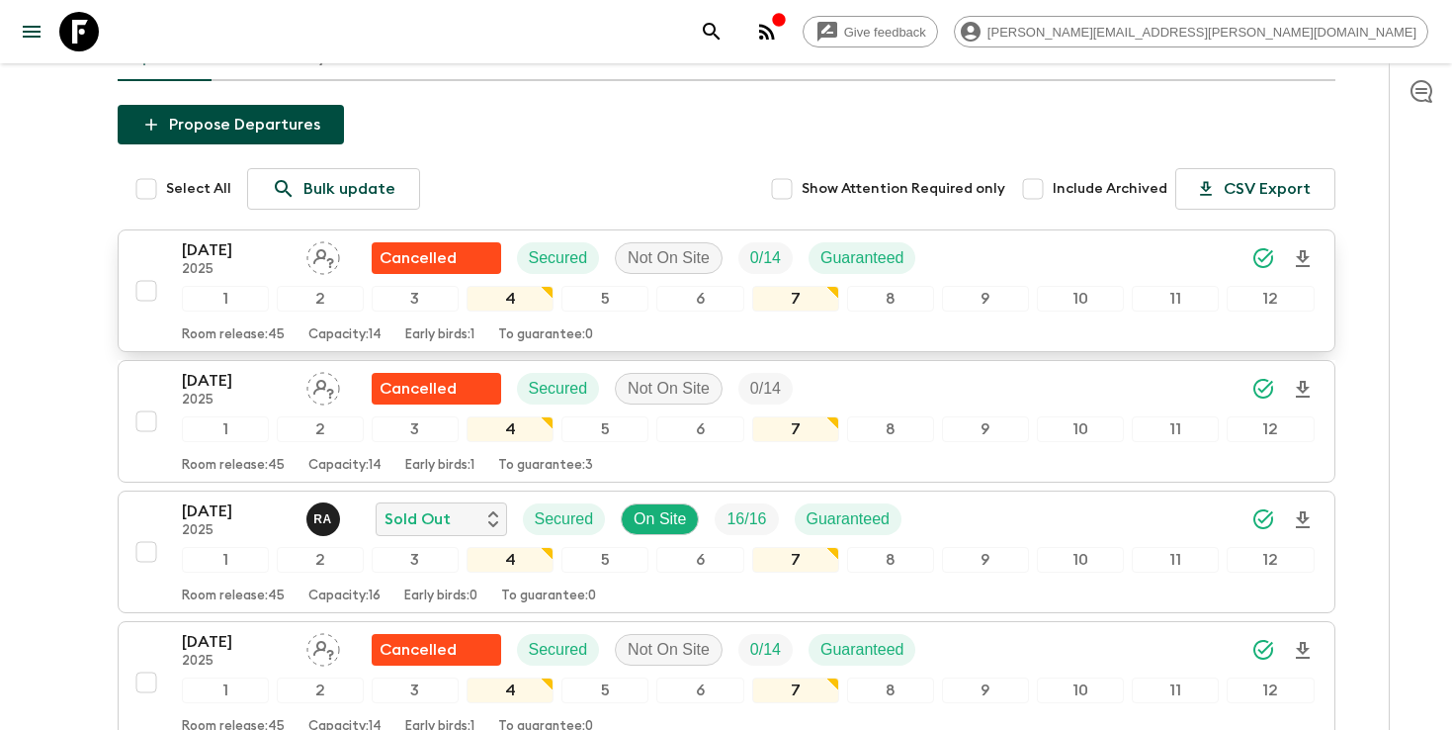
click at [150, 292] on input "checkbox" at bounding box center [147, 291] width 40 height 40
checkbox input "true"
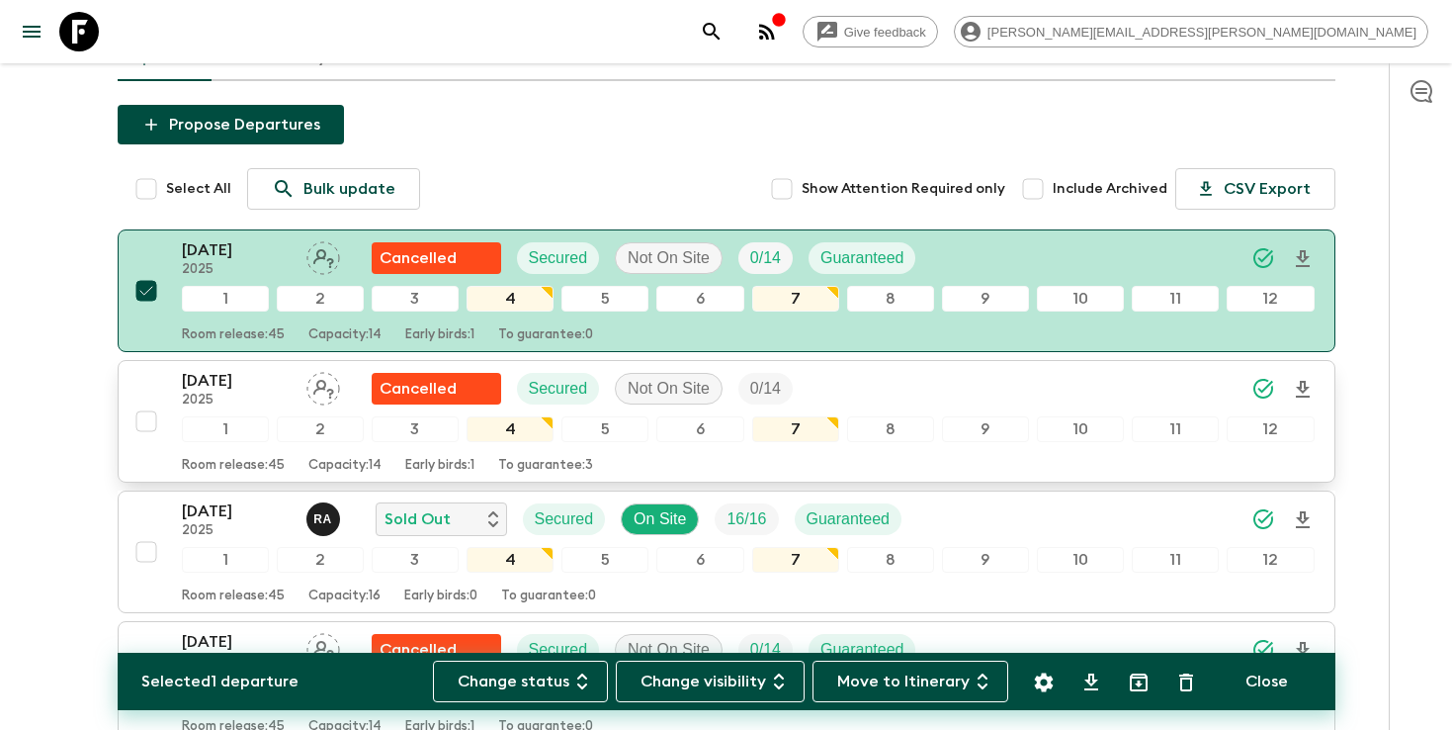
click at [155, 427] on input "checkbox" at bounding box center [147, 421] width 40 height 40
checkbox input "true"
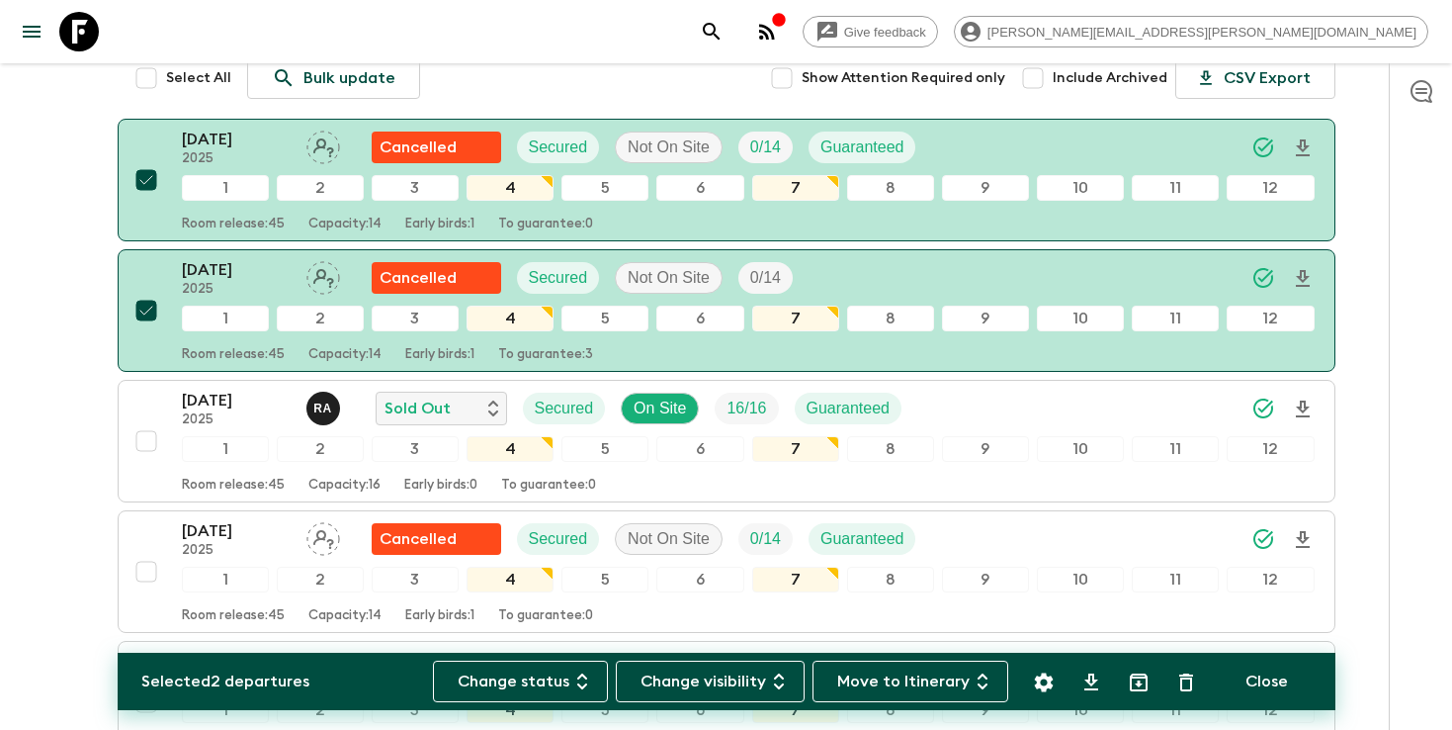
scroll to position [268, 0]
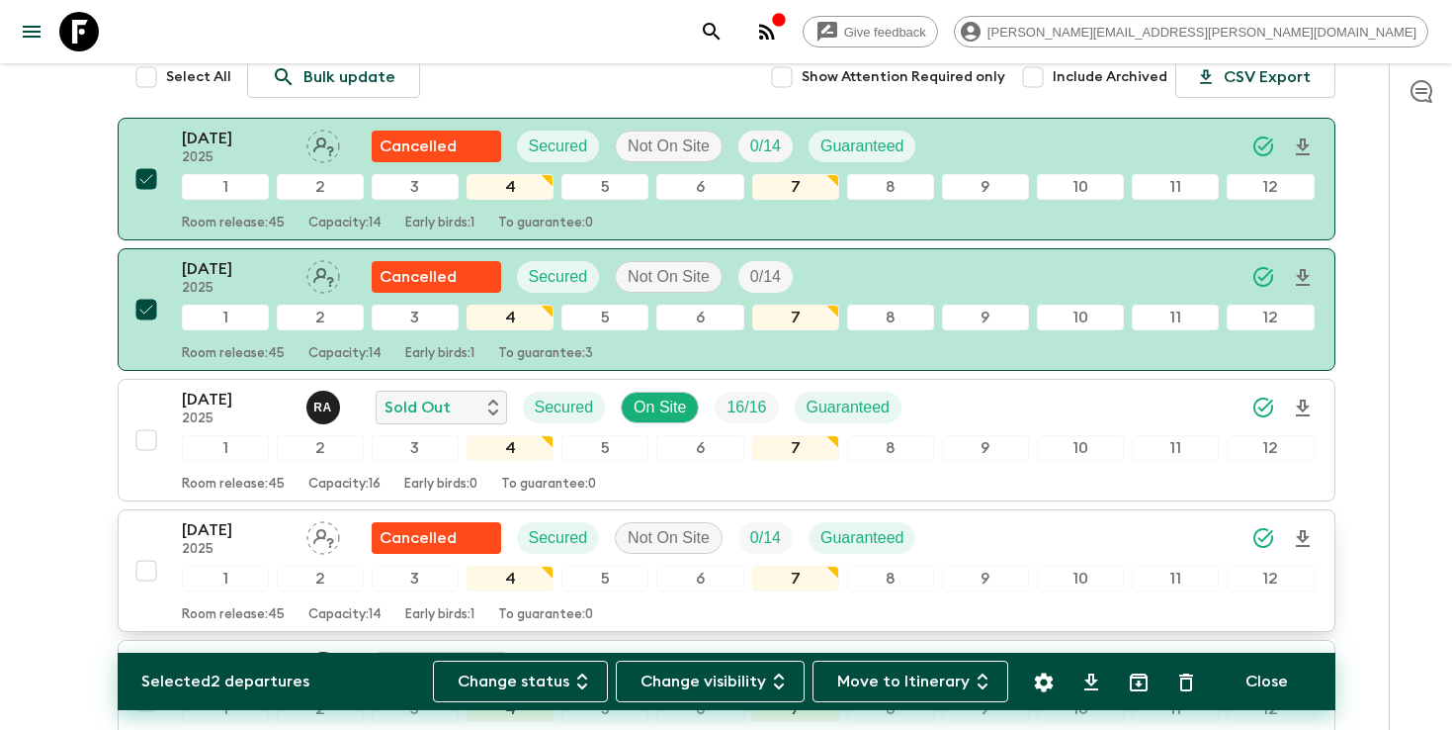
click at [154, 572] on input "checkbox" at bounding box center [147, 571] width 40 height 40
checkbox input "true"
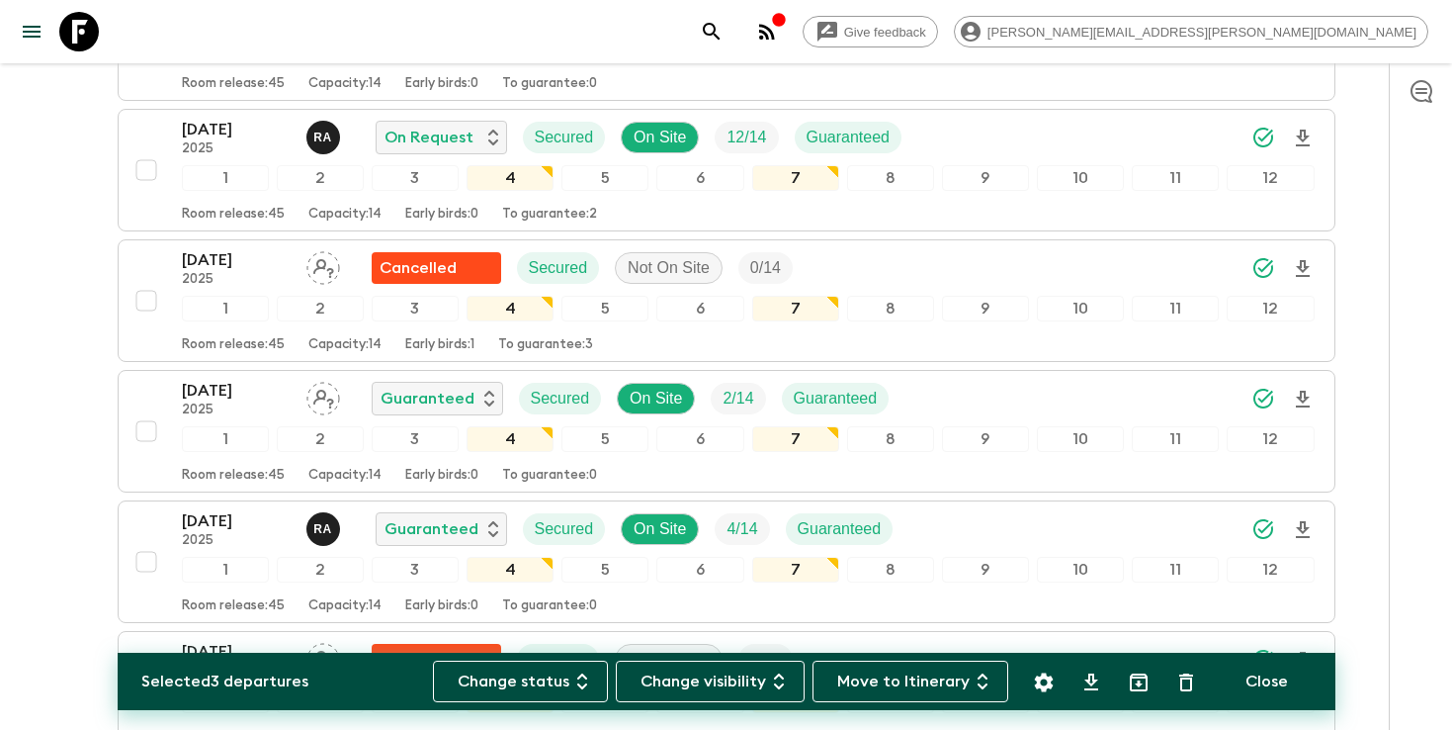
scroll to position [1065, 0]
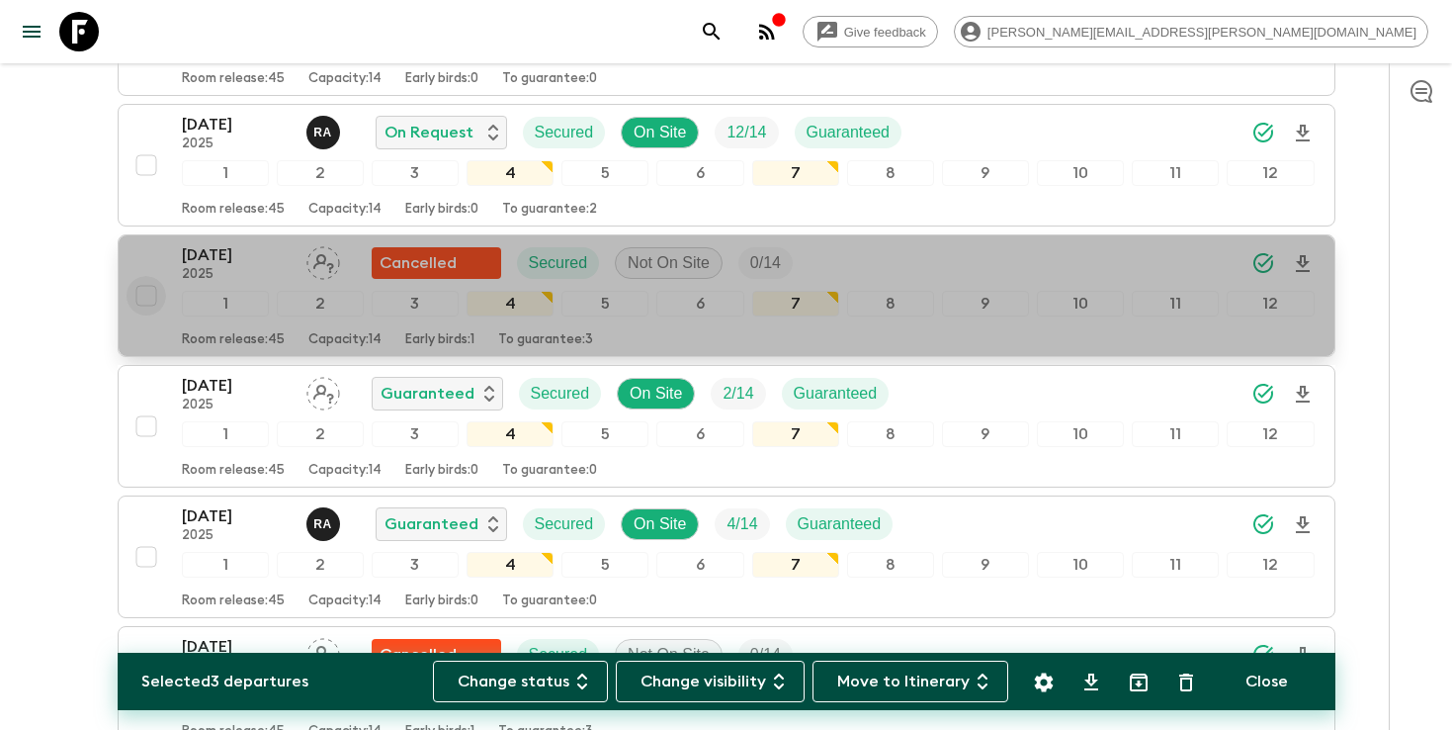
click at [136, 302] on input "checkbox" at bounding box center [147, 296] width 40 height 40
checkbox input "true"
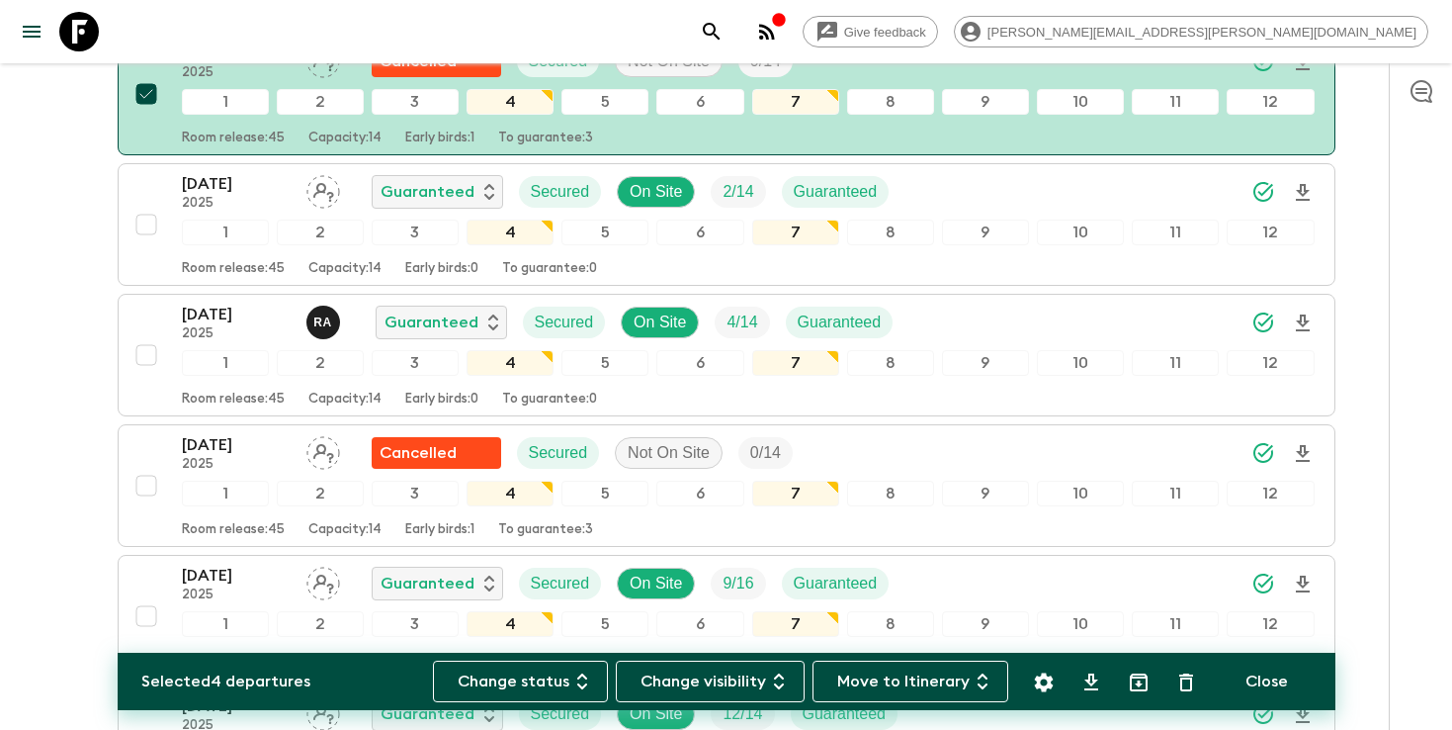
scroll to position [1294, 0]
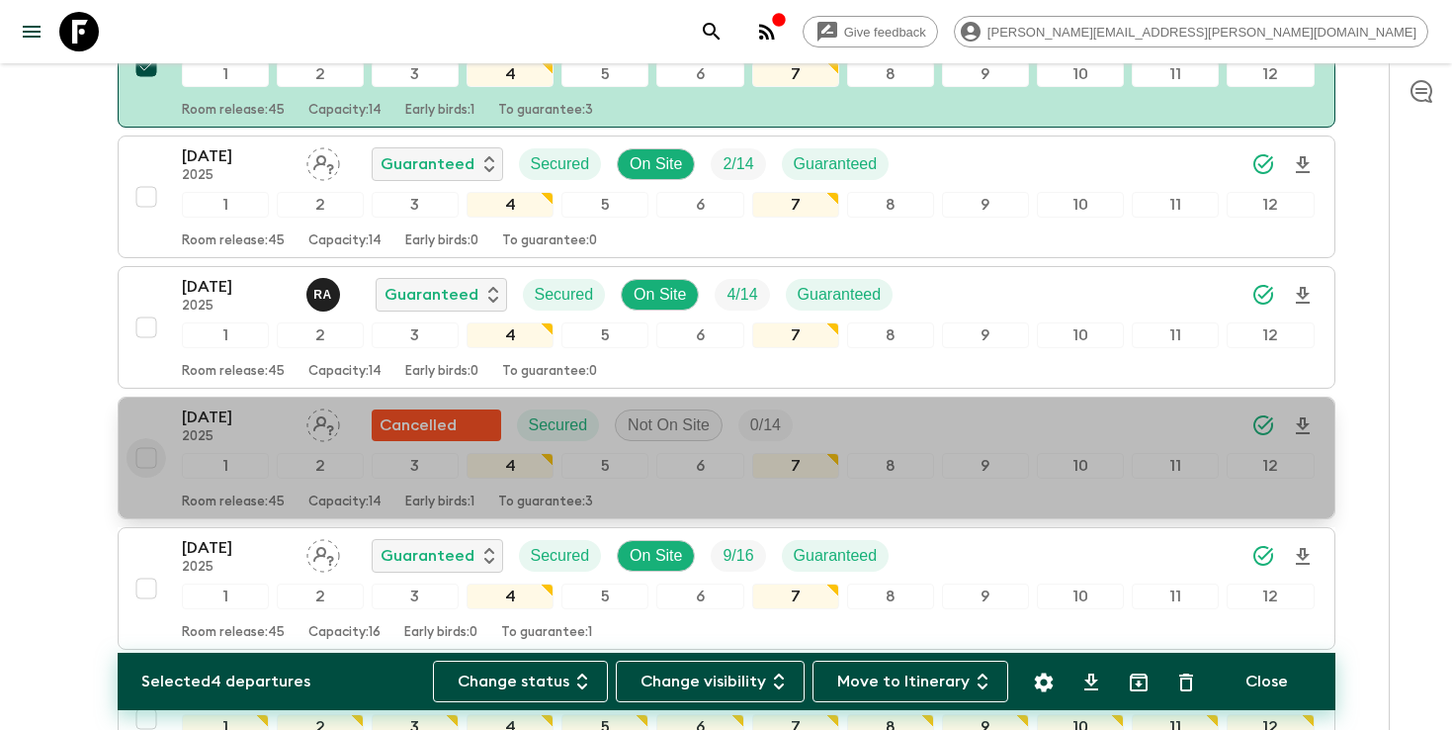
click at [132, 467] on input "checkbox" at bounding box center [147, 458] width 40 height 40
checkbox input "true"
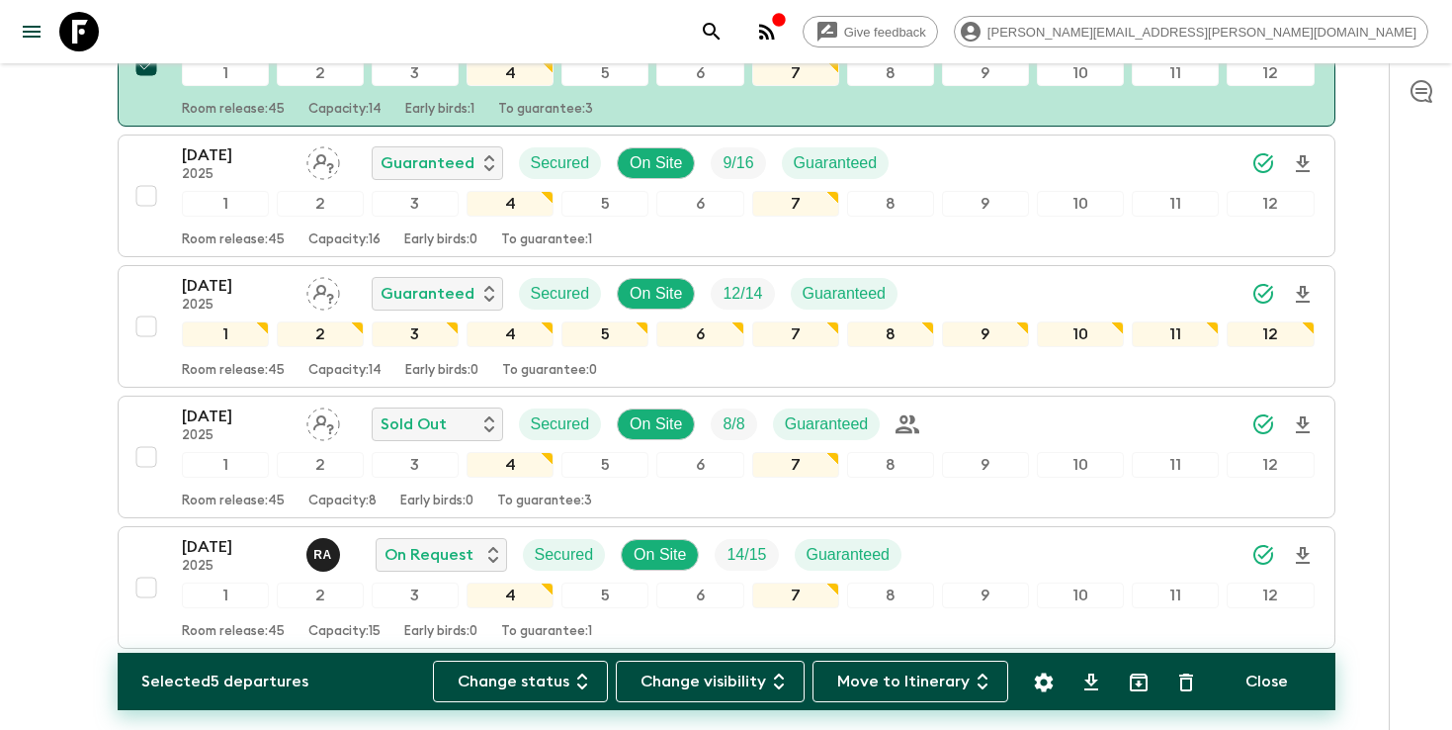
scroll to position [1785, 0]
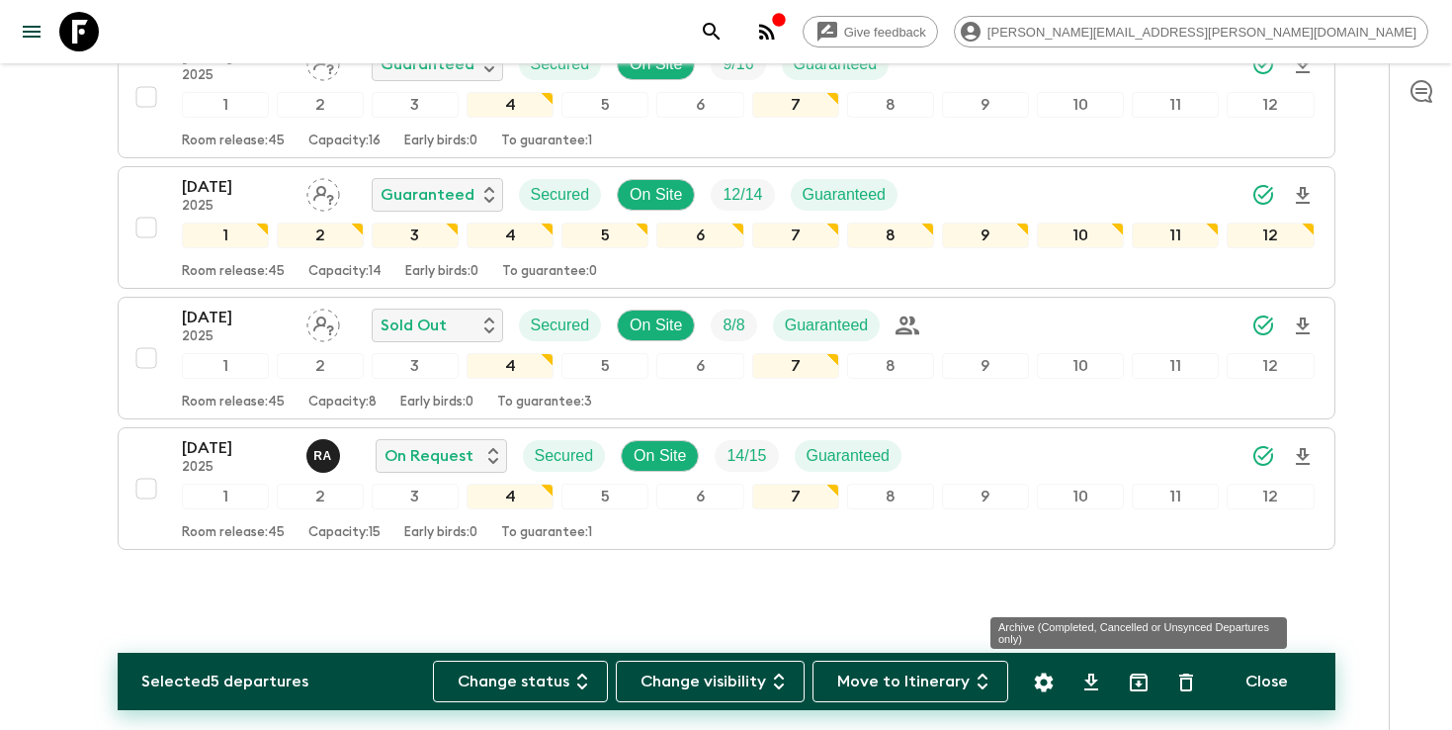
click at [1143, 679] on icon "Archive (Completed, Cancelled or Unsynced Departures only)" at bounding box center [1139, 682] width 24 height 24
checkbox input "false"
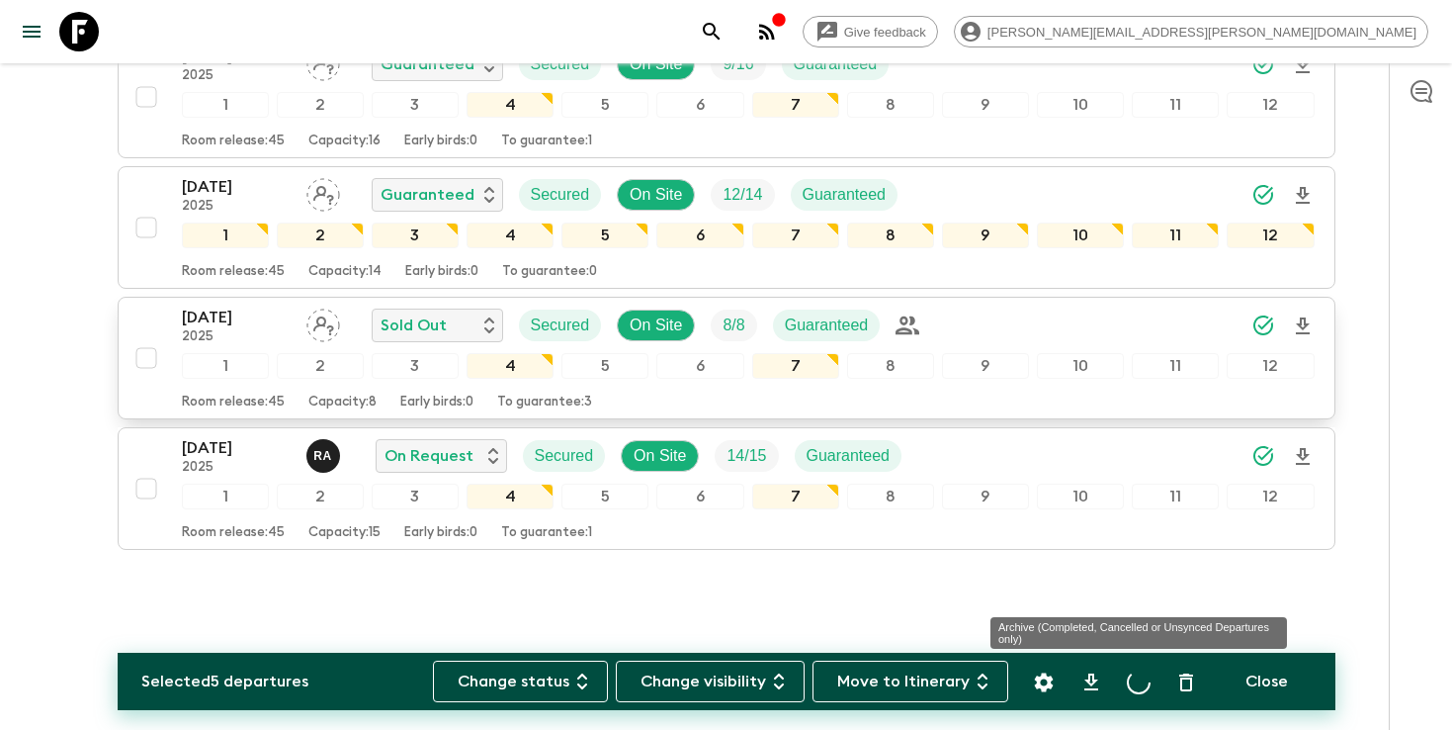
checkbox input "false"
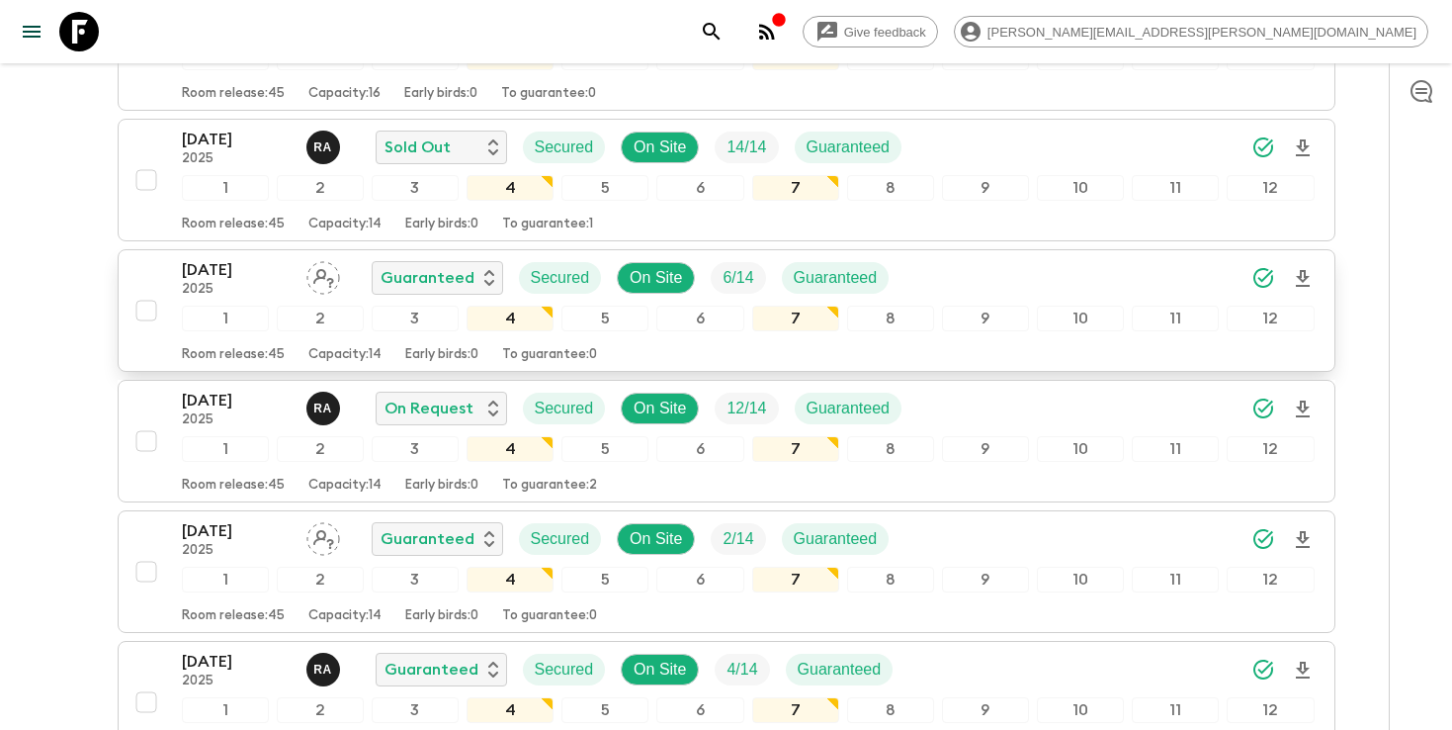
scroll to position [410, 0]
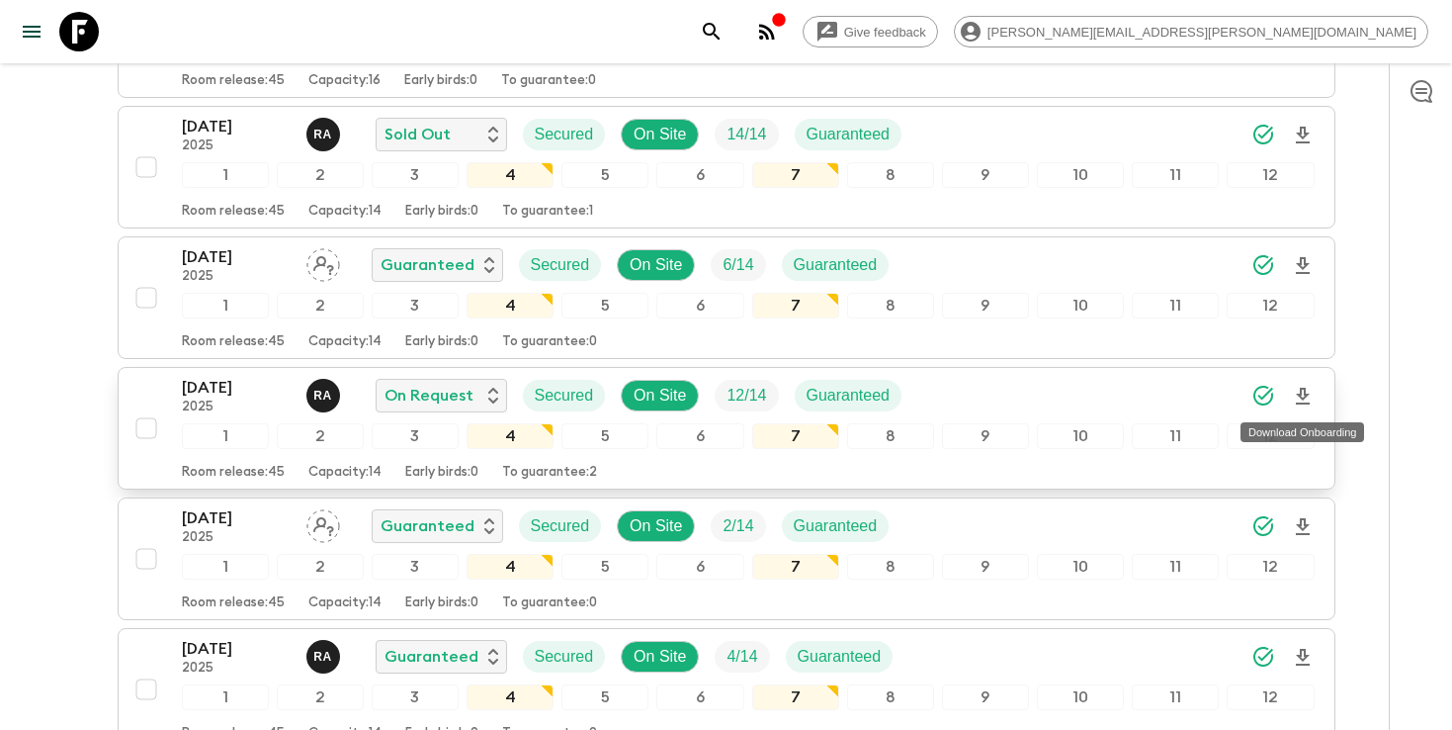
click at [1302, 401] on icon "Download Onboarding" at bounding box center [1303, 397] width 24 height 24
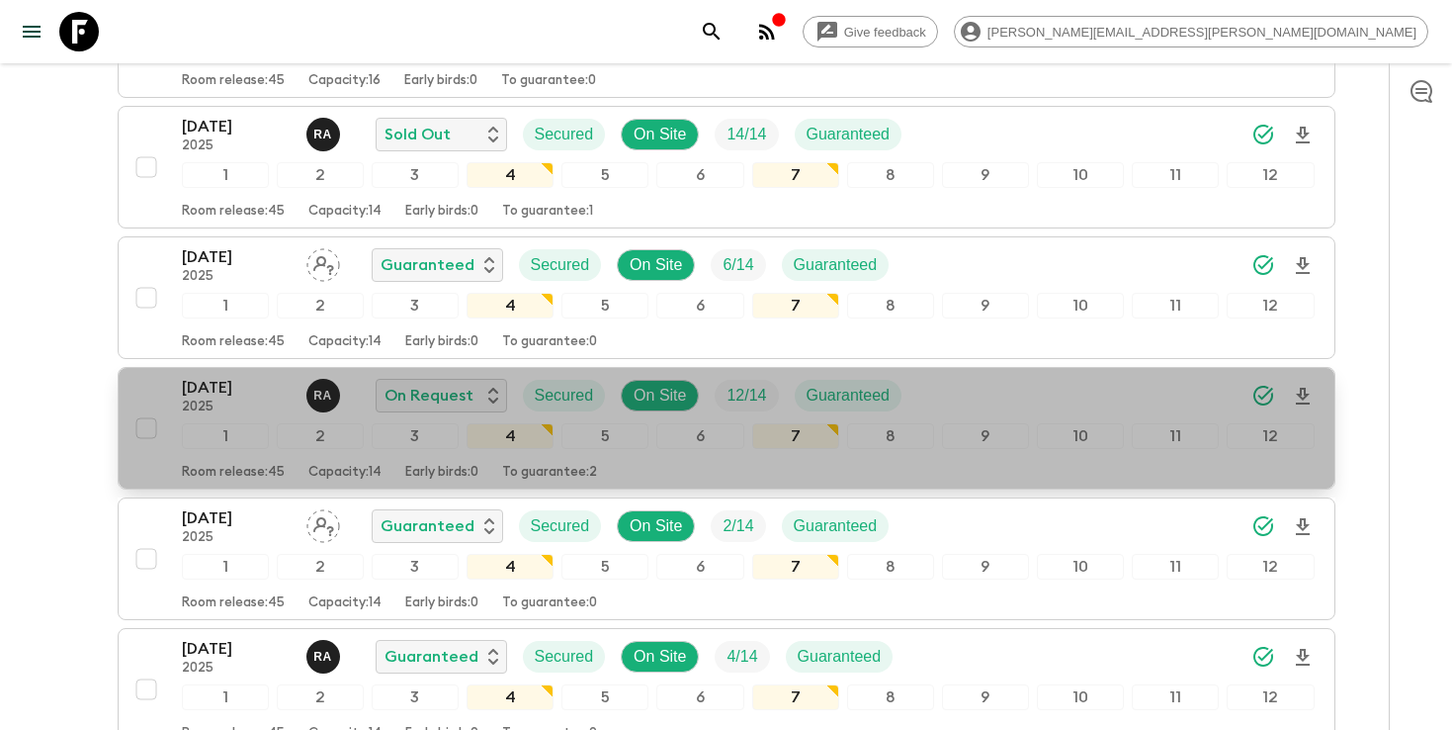
click at [1029, 395] on div "[DATE] 2025 R A On Request Secured On Site 12 / 14 Guaranteed" at bounding box center [748, 396] width 1133 height 40
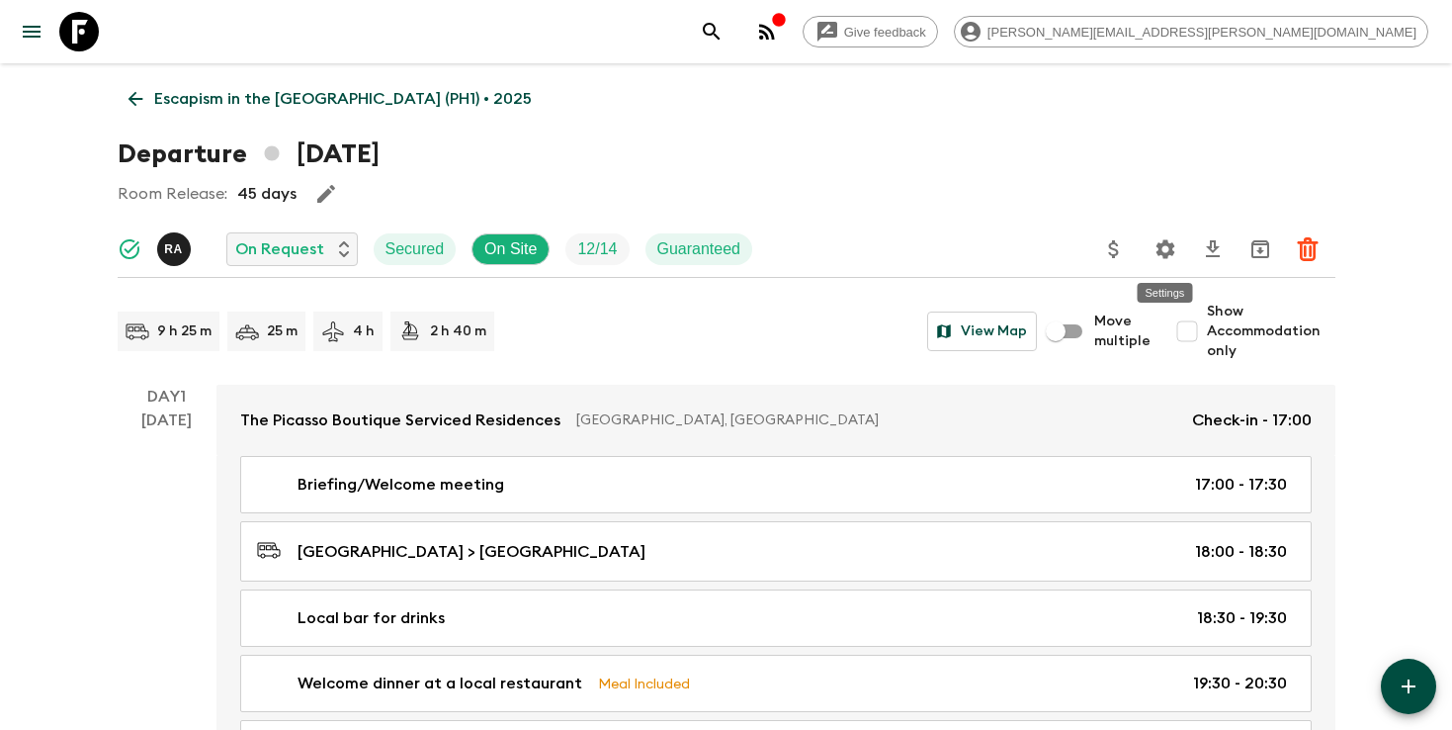
click at [1168, 252] on icon "Settings" at bounding box center [1165, 248] width 19 height 19
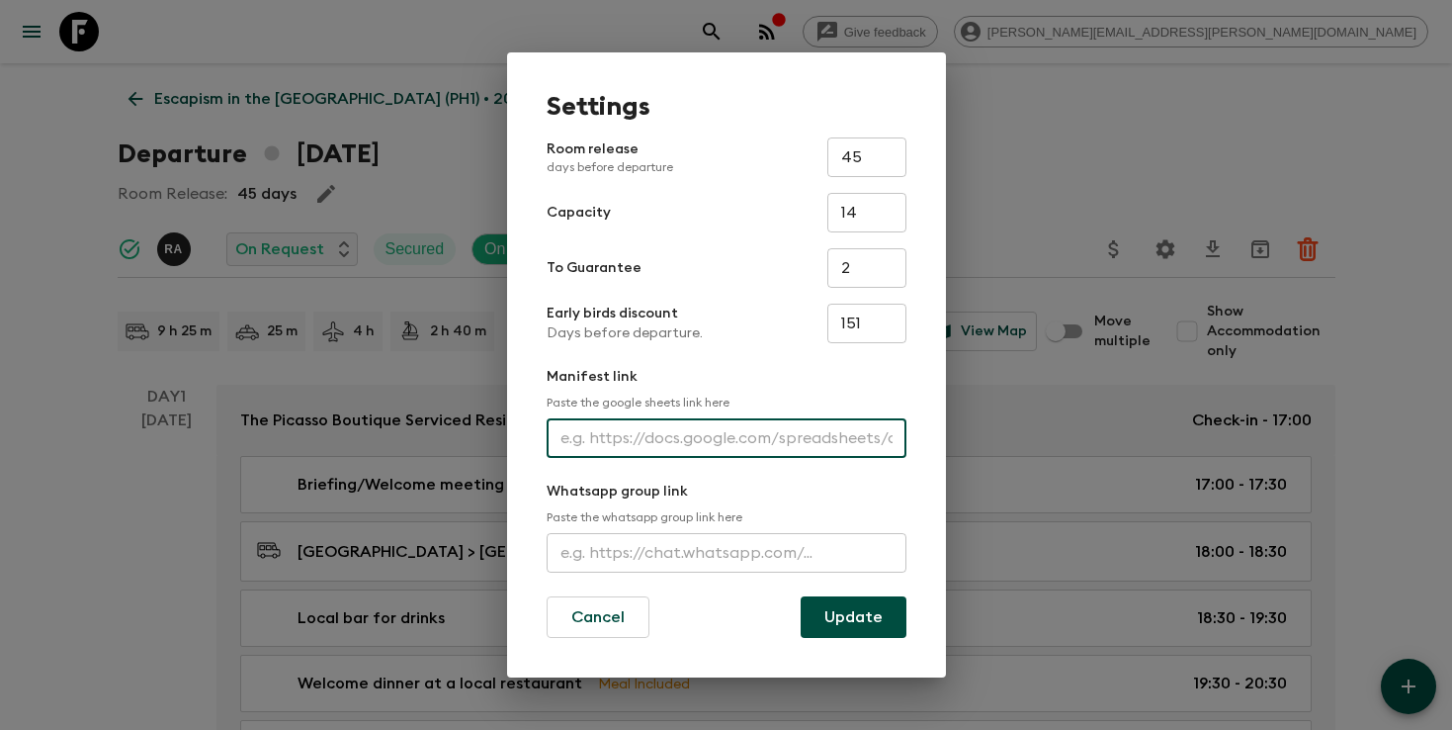
click at [597, 439] on input "text" at bounding box center [727, 438] width 360 height 40
paste input "[URL][DOMAIN_NAME]"
type input "[URL][DOMAIN_NAME]"
click at [853, 620] on button "Update" at bounding box center [854, 617] width 106 height 42
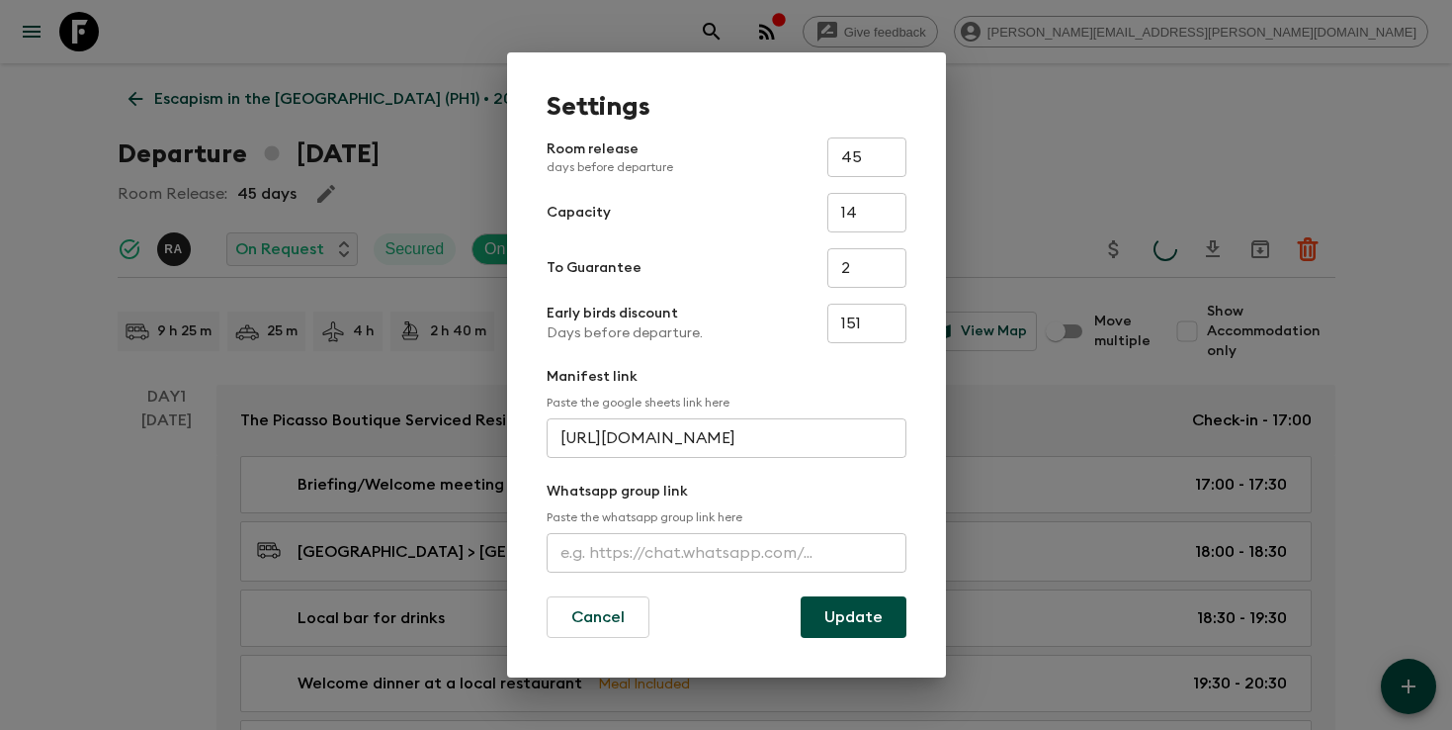
scroll to position [0, 0]
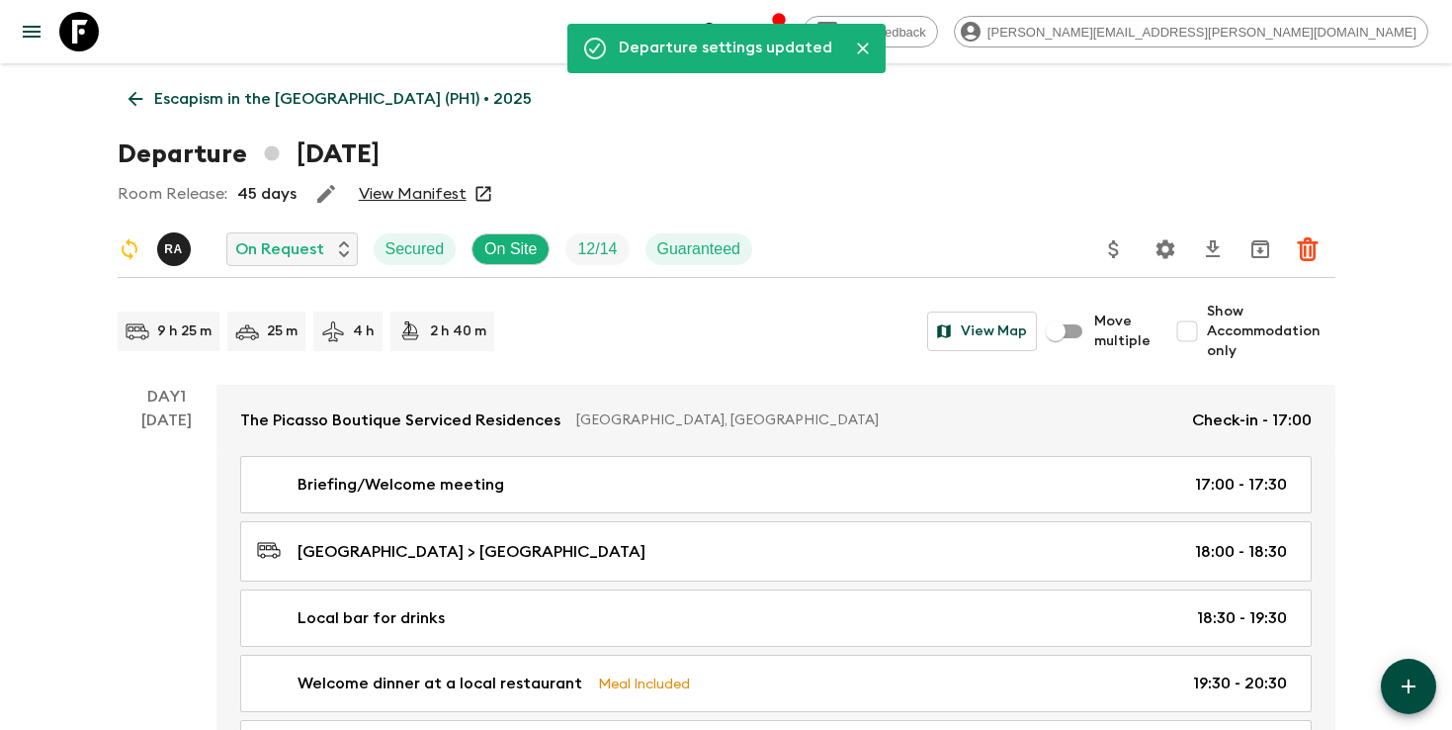
click at [724, 29] on icon "search adventures" at bounding box center [712, 32] width 24 height 24
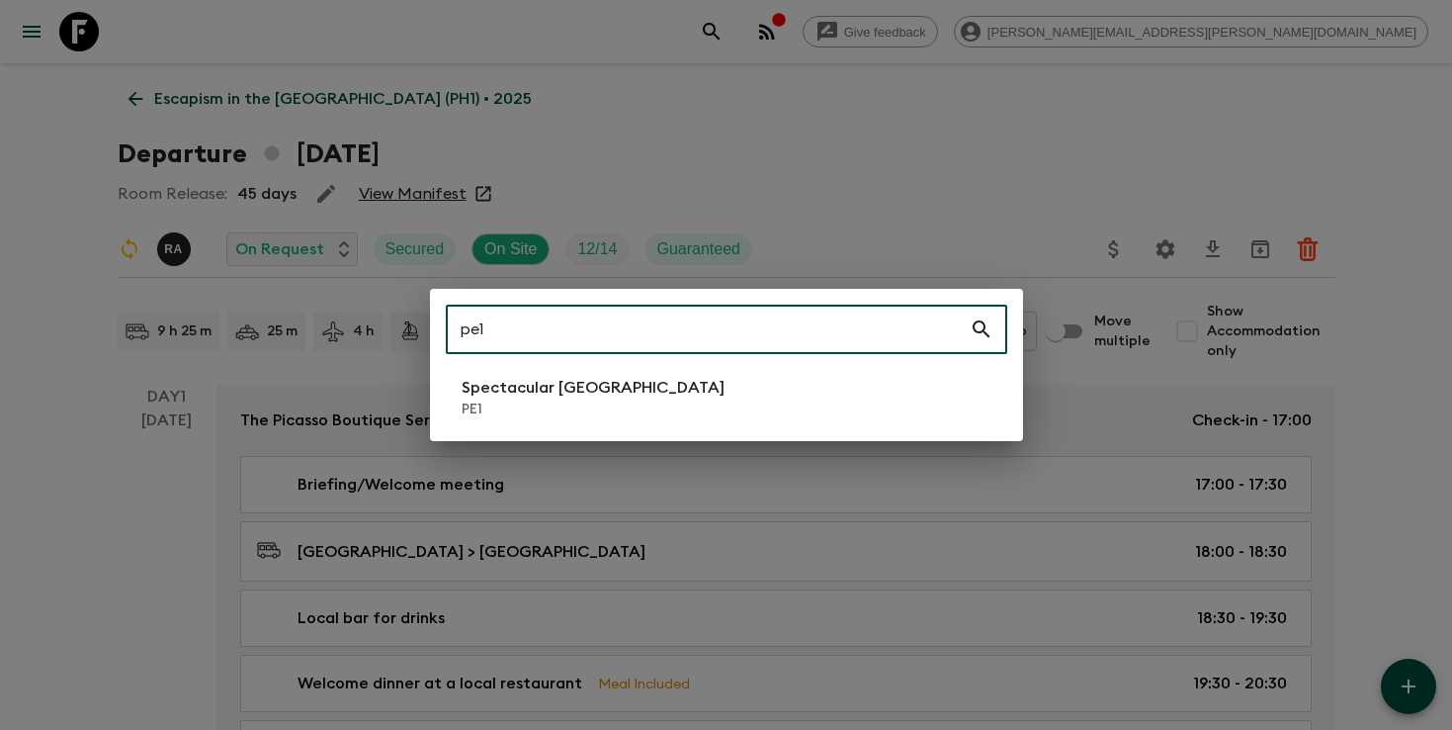
type input "pe1"
click at [610, 406] on li "Spectacular Peru PE1" at bounding box center [727, 397] width 562 height 55
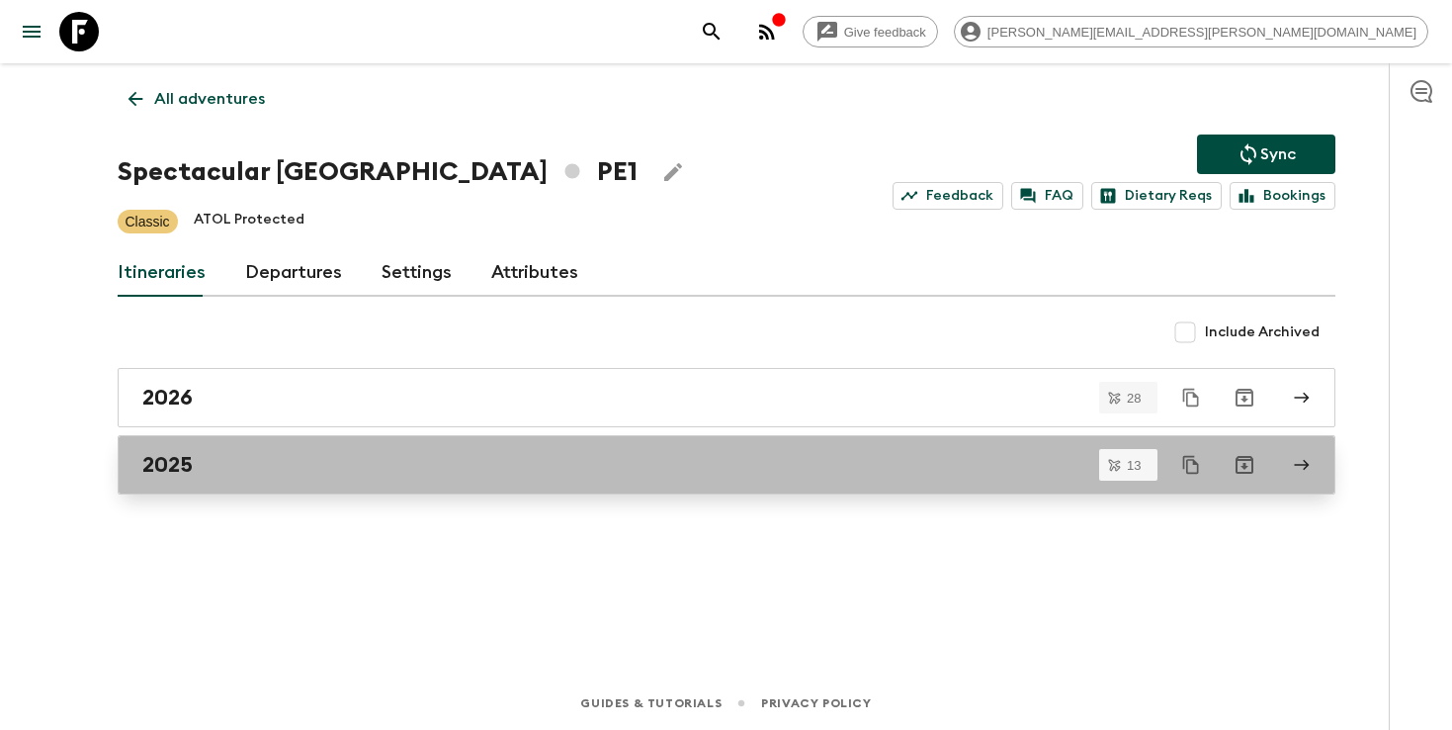
click at [172, 459] on h2 "2025" at bounding box center [167, 465] width 50 height 26
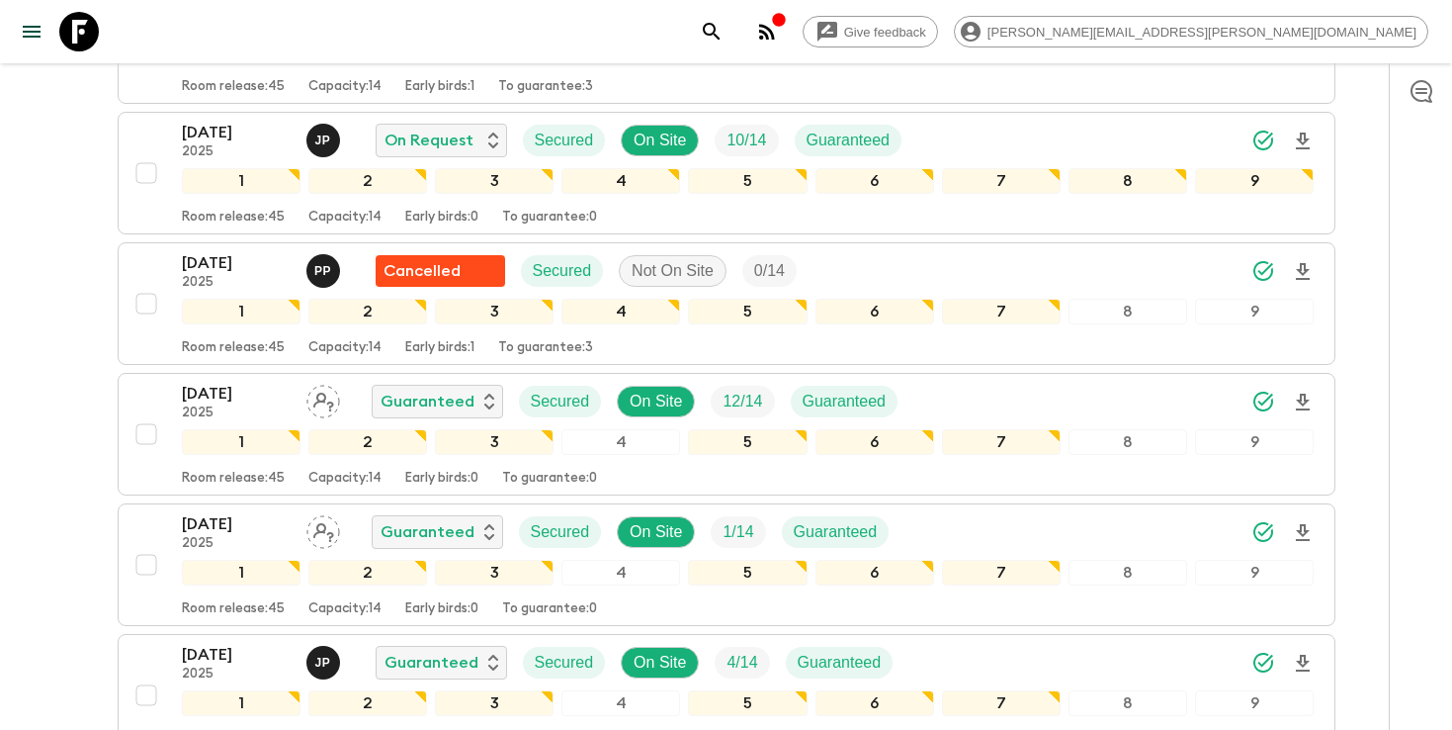
scroll to position [1341, 0]
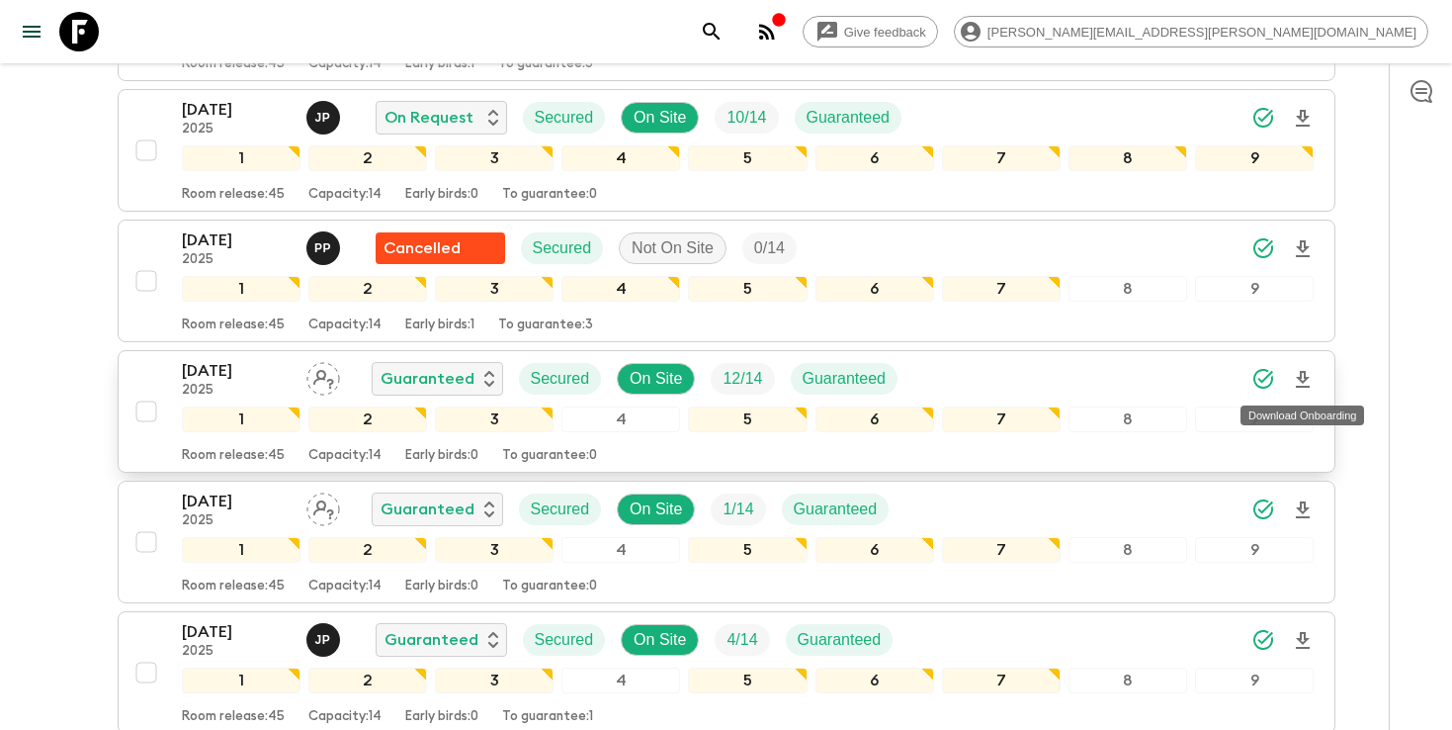
click at [1302, 384] on icon "Download Onboarding" at bounding box center [1303, 380] width 24 height 24
